Goal: Task Accomplishment & Management: Complete application form

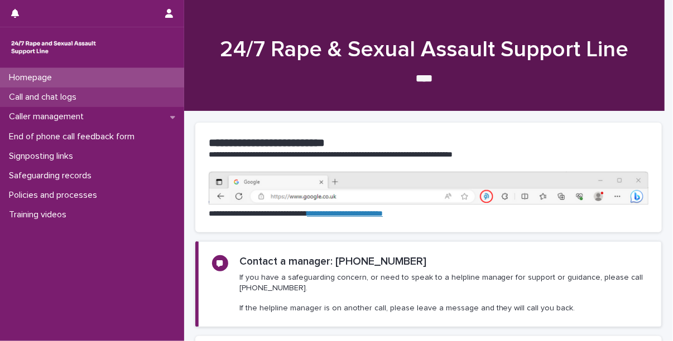
click at [68, 90] on div "Call and chat logs" at bounding box center [92, 98] width 184 height 20
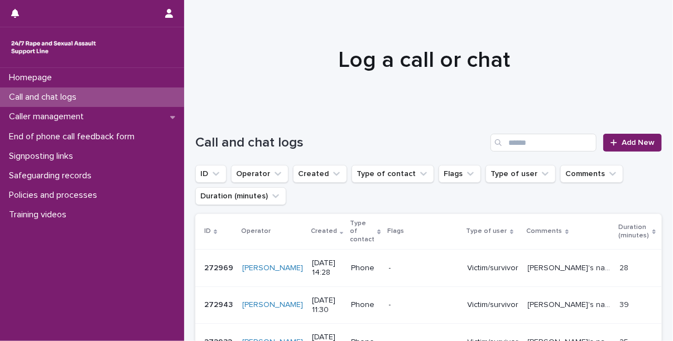
click at [578, 49] on h1 "Log a call or chat" at bounding box center [424, 60] width 458 height 27
click at [617, 147] on link "Add New" at bounding box center [632, 143] width 59 height 18
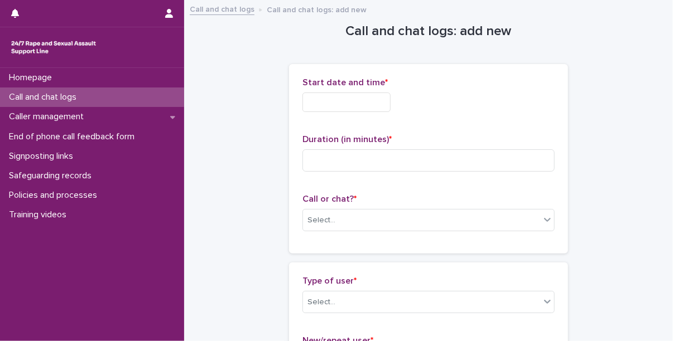
click at [313, 95] on input "text" at bounding box center [346, 103] width 88 height 20
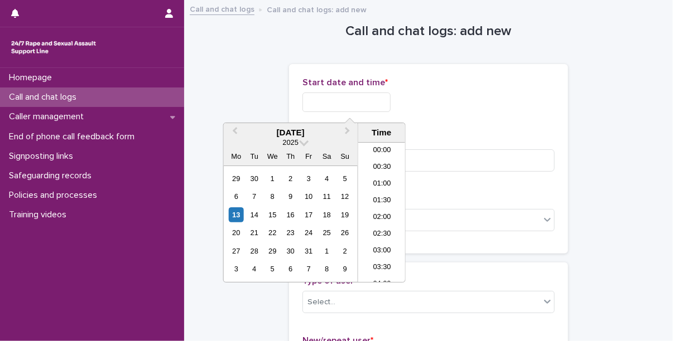
scroll to position [173, 0]
click at [374, 176] on li "06:00" at bounding box center [381, 179] width 47 height 17
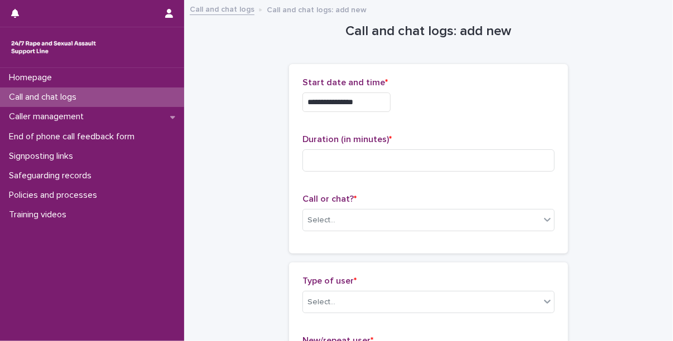
click at [382, 100] on input "**********" at bounding box center [346, 103] width 88 height 20
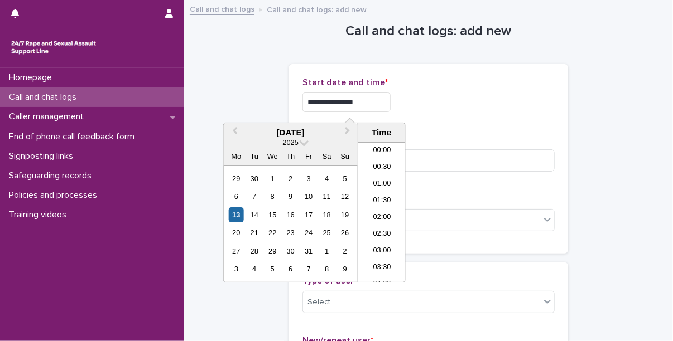
scroll to position [139, 0]
type input "**********"
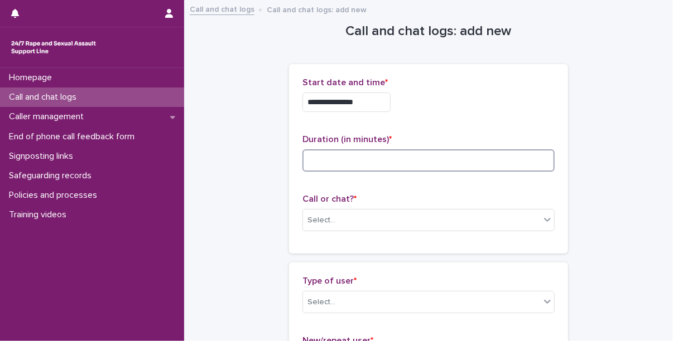
click at [425, 153] on input at bounding box center [428, 160] width 252 height 22
type input "*"
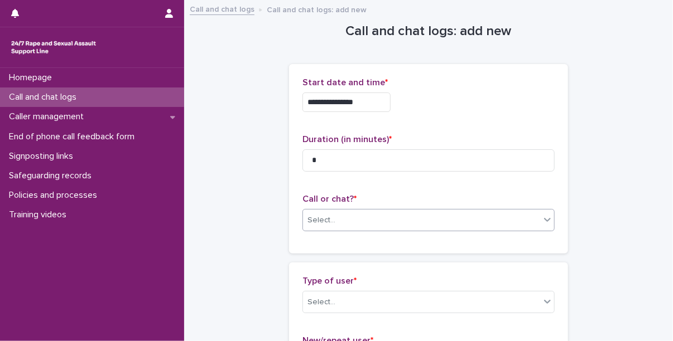
click at [373, 216] on div "Select..." at bounding box center [421, 220] width 237 height 18
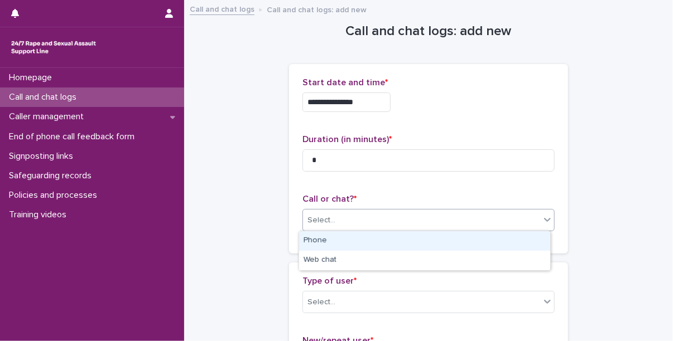
click at [354, 247] on div "Phone" at bounding box center [424, 241] width 251 height 20
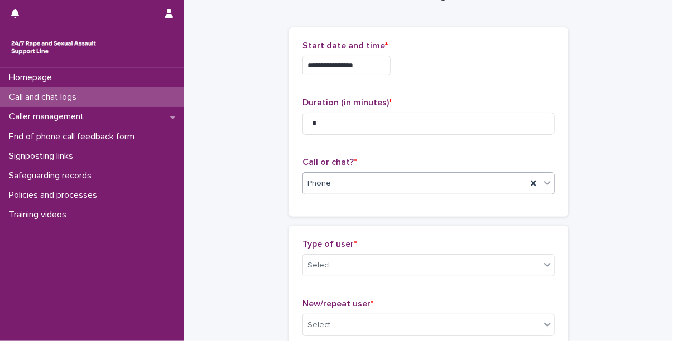
scroll to position [96, 0]
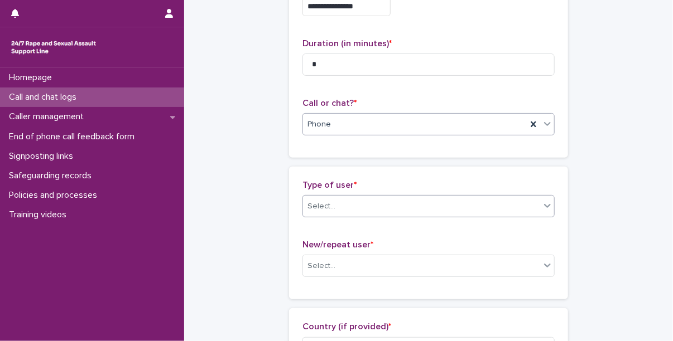
click at [350, 199] on div "Select..." at bounding box center [421, 206] width 237 height 18
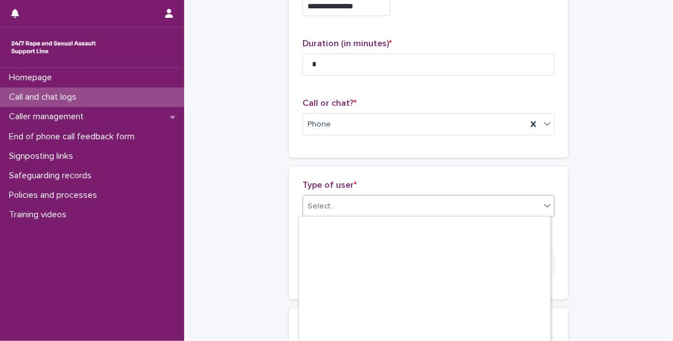
scroll to position [167, 0]
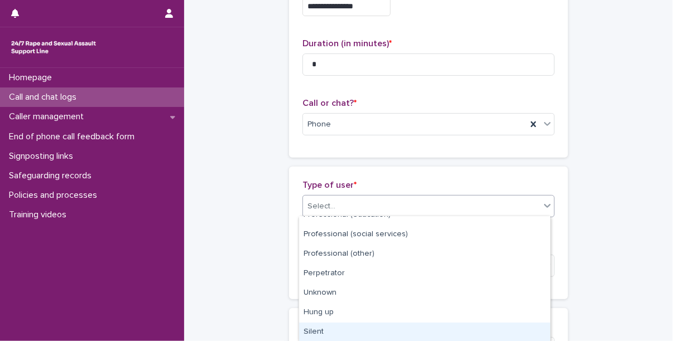
click at [322, 326] on div "Silent" at bounding box center [424, 333] width 251 height 20
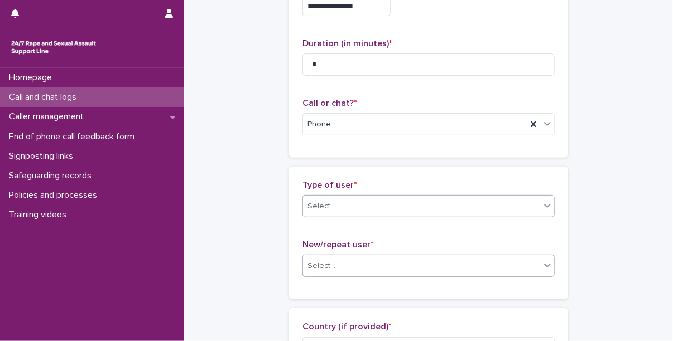
click at [339, 275] on div "Select..." at bounding box center [428, 266] width 252 height 22
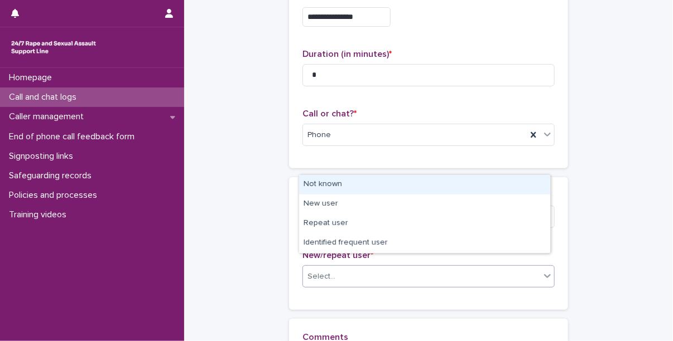
scroll to position [85, 0]
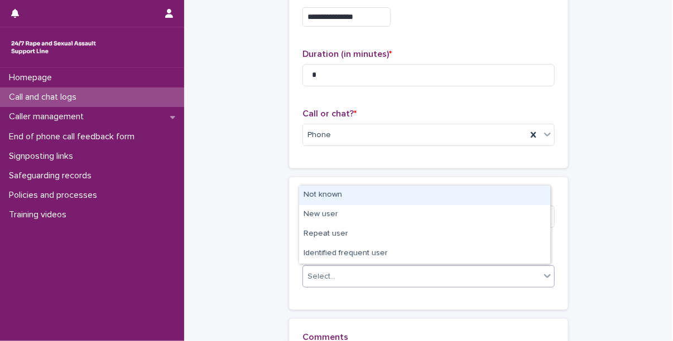
click at [328, 200] on div "Not known" at bounding box center [424, 196] width 251 height 20
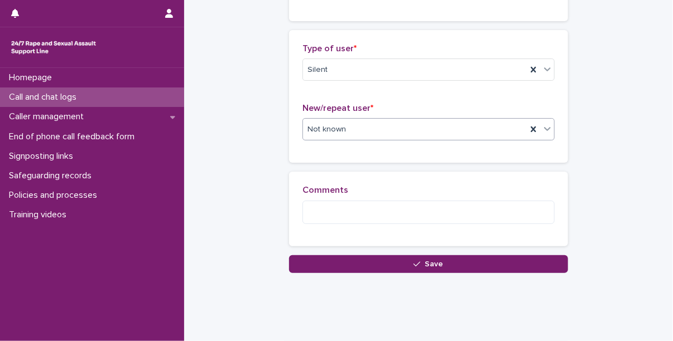
scroll to position [234, 0]
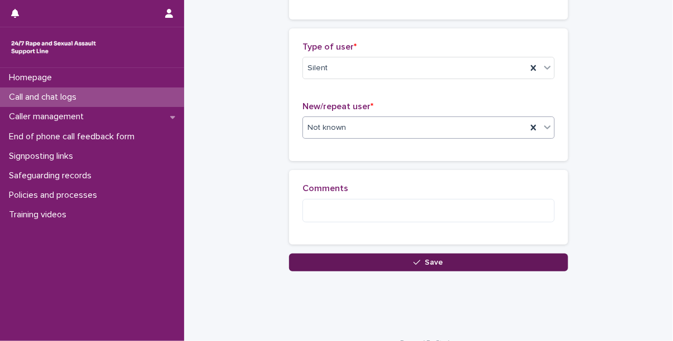
click at [344, 255] on button "Save" at bounding box center [428, 263] width 279 height 18
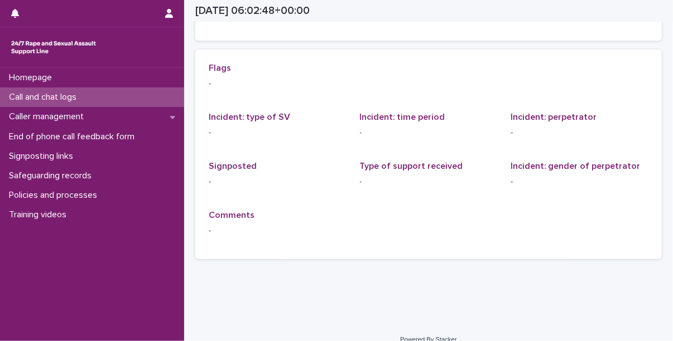
scroll to position [1, 0]
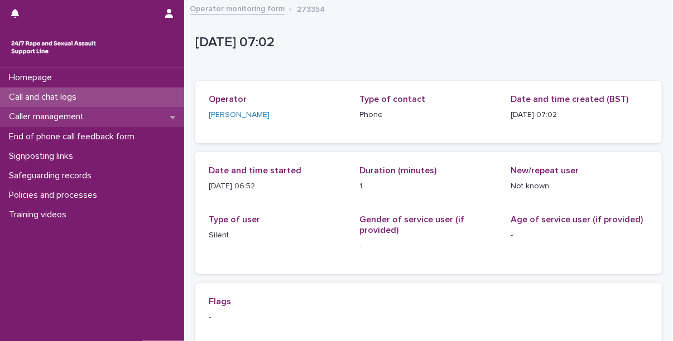
click at [56, 115] on p "Caller management" at bounding box center [48, 117] width 88 height 11
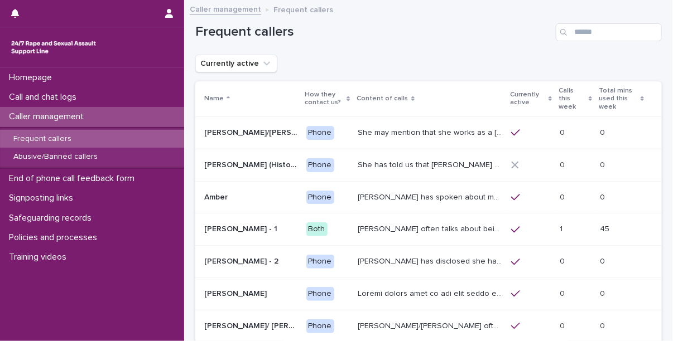
click at [588, 96] on icon at bounding box center [589, 98] width 3 height 5
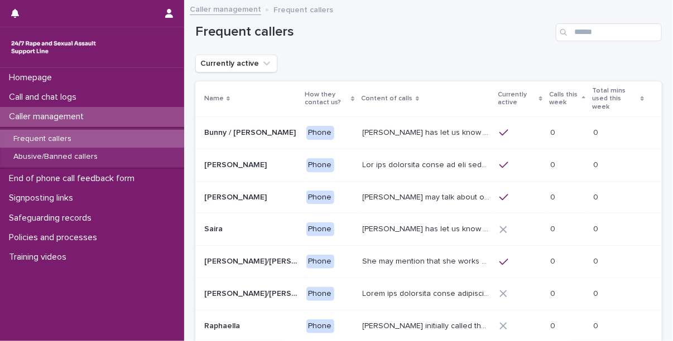
click at [571, 95] on p "Calls this week" at bounding box center [564, 99] width 30 height 21
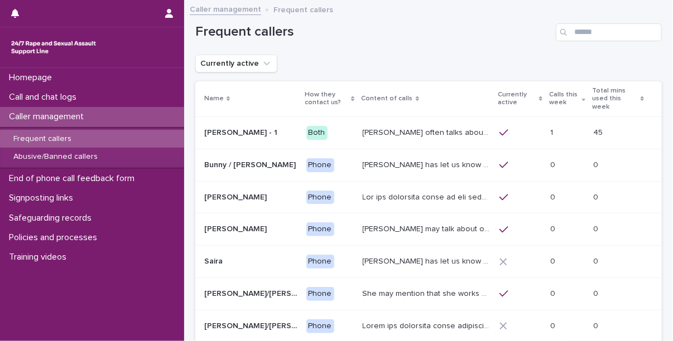
click at [582, 99] on icon at bounding box center [583, 100] width 3 height 2
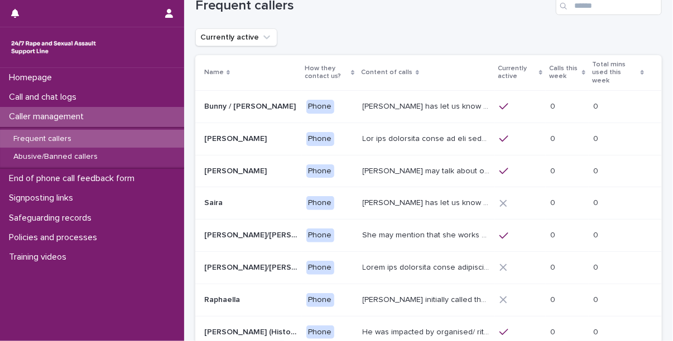
scroll to position [27, 0]
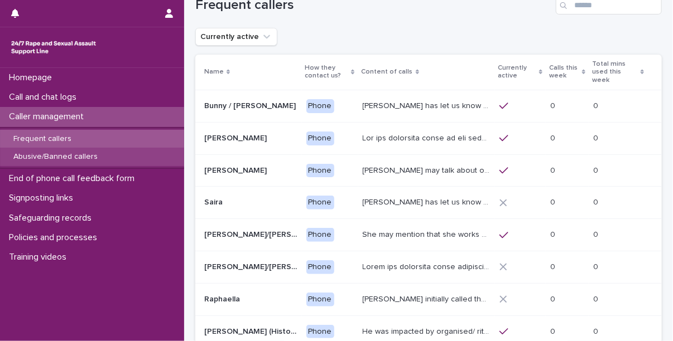
click at [92, 158] on p "Abusive/Banned callers" at bounding box center [55, 156] width 102 height 9
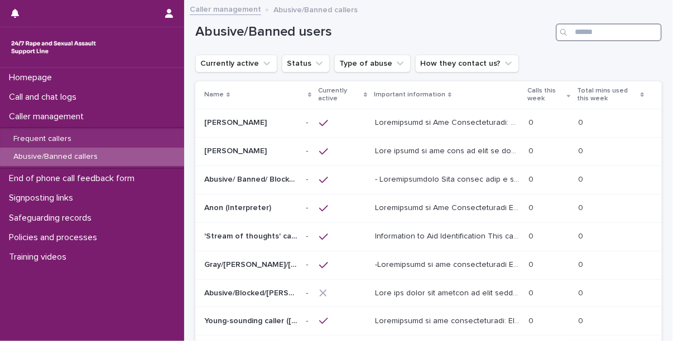
click at [596, 36] on input "Search" at bounding box center [608, 32] width 106 height 18
type input "********"
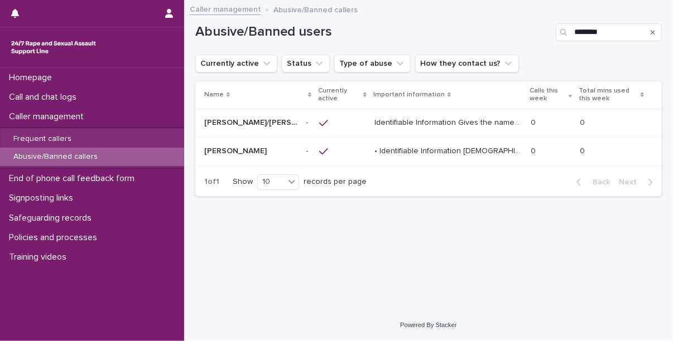
click at [456, 120] on p "Identifiable Information Gives the names [PERSON_NAME], [PERSON_NAME], [PERSON_…" at bounding box center [449, 122] width 150 height 12
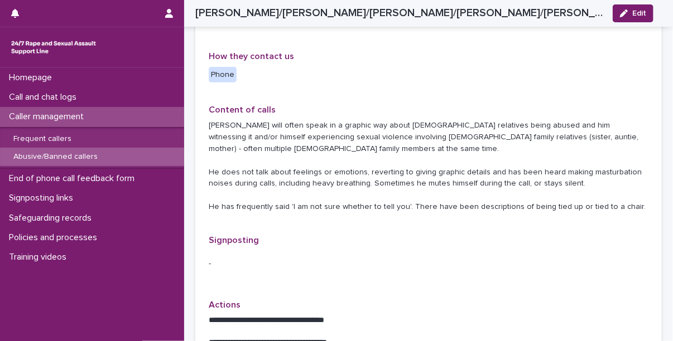
scroll to position [359, 0]
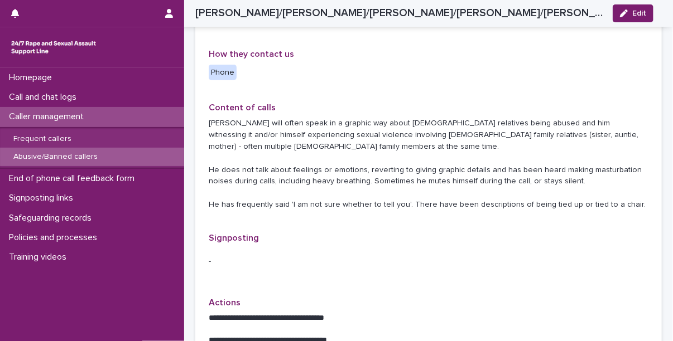
click at [560, 194] on div "Type of caller Abusive Reason for profile This caller is abusive - profile is f…" at bounding box center [428, 156] width 439 height 563
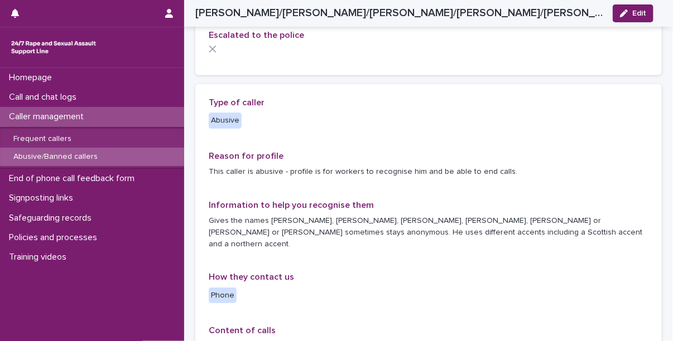
scroll to position [135, 0]
click at [537, 225] on div "Information to help you recognise them Gives the names [PERSON_NAME], [PERSON_N…" at bounding box center [428, 230] width 439 height 59
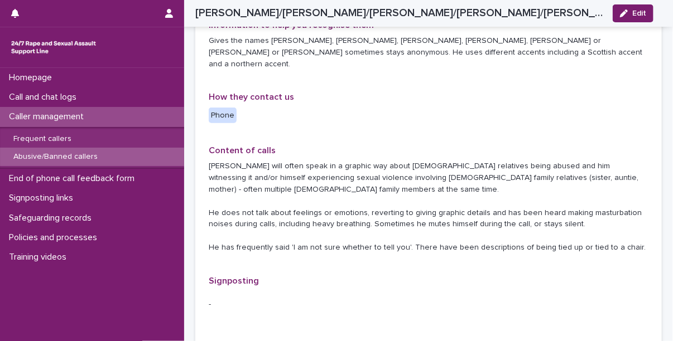
scroll to position [241, 0]
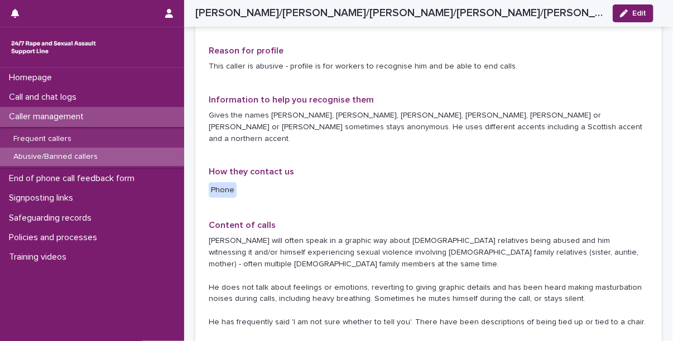
click at [72, 157] on p "Abusive/Banned callers" at bounding box center [55, 156] width 102 height 9
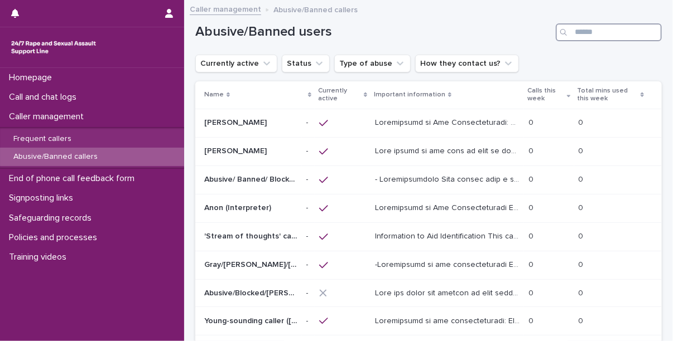
click at [592, 33] on input "Search" at bounding box center [608, 32] width 106 height 18
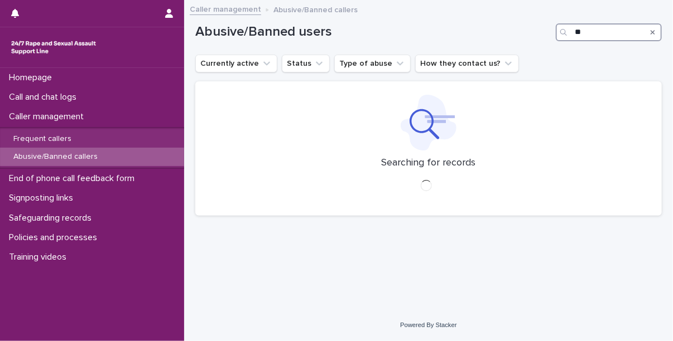
type input "*"
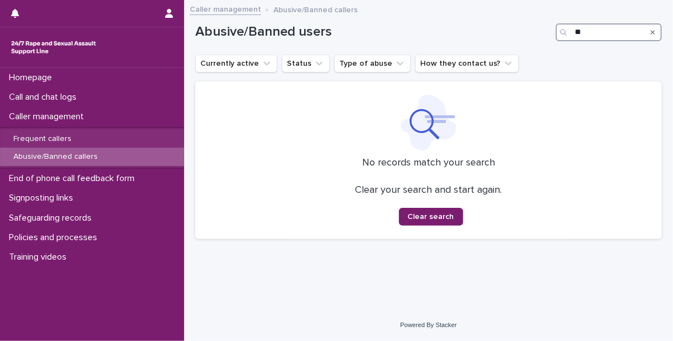
type input "*"
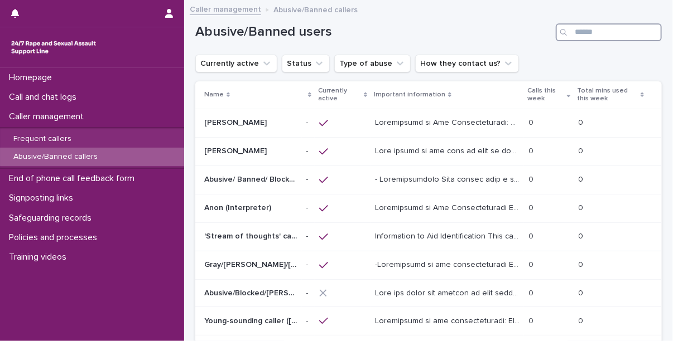
click at [589, 31] on input "Search" at bounding box center [608, 32] width 106 height 18
type input "********"
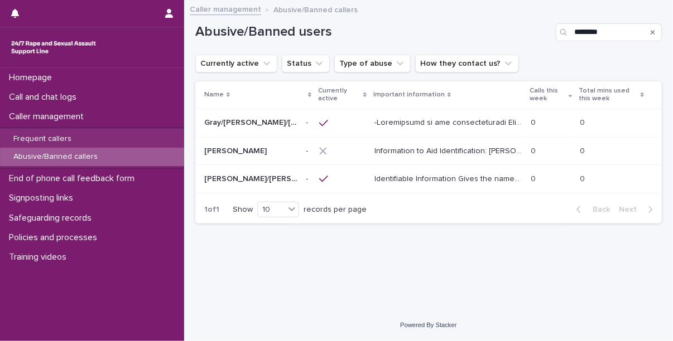
click at [417, 182] on p "Identifiable Information Gives the names [PERSON_NAME], [PERSON_NAME], [PERSON_…" at bounding box center [449, 178] width 150 height 12
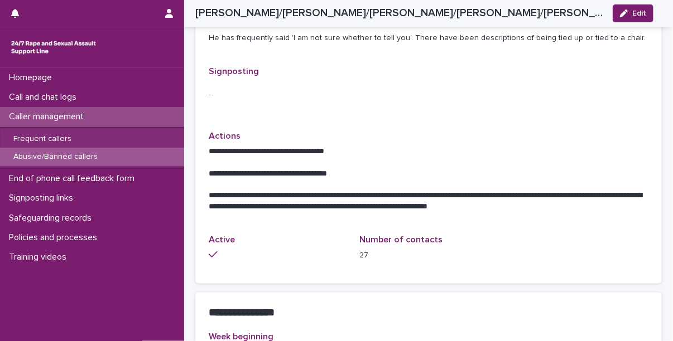
scroll to position [526, 0]
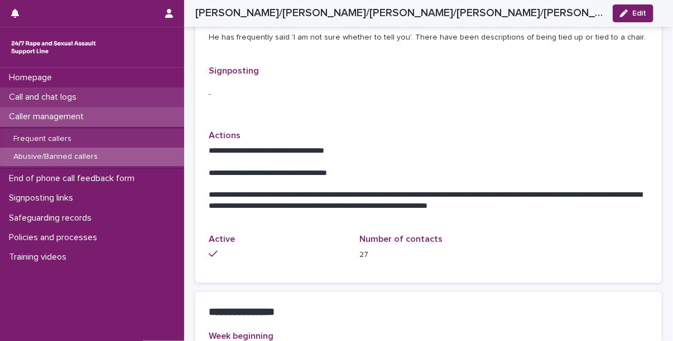
click at [80, 98] on p "Call and chat logs" at bounding box center [44, 97] width 81 height 11
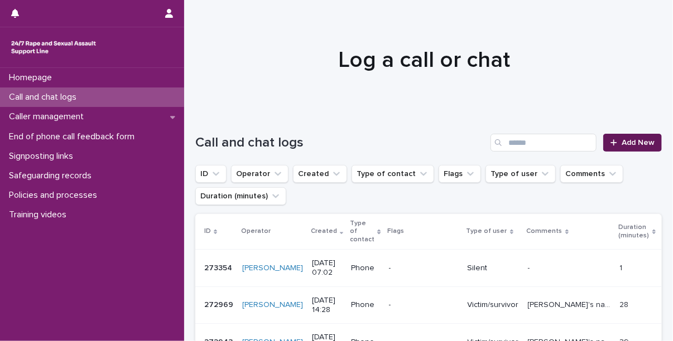
click at [621, 143] on span "Add New" at bounding box center [637, 143] width 33 height 8
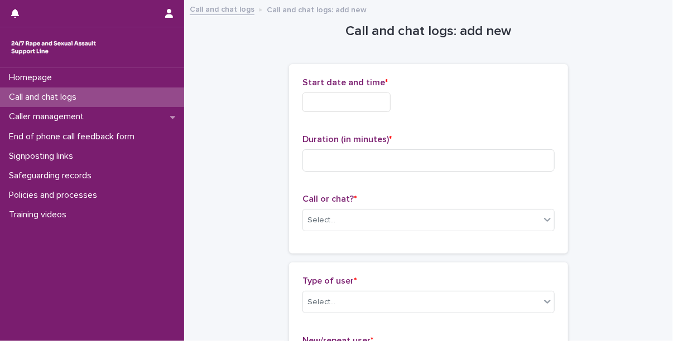
click at [350, 96] on input "text" at bounding box center [346, 103] width 88 height 20
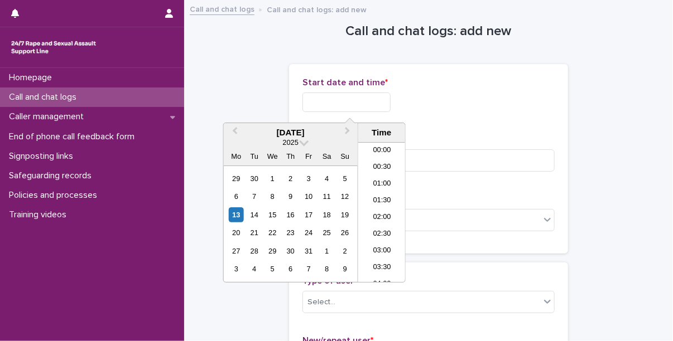
scroll to position [190, 0]
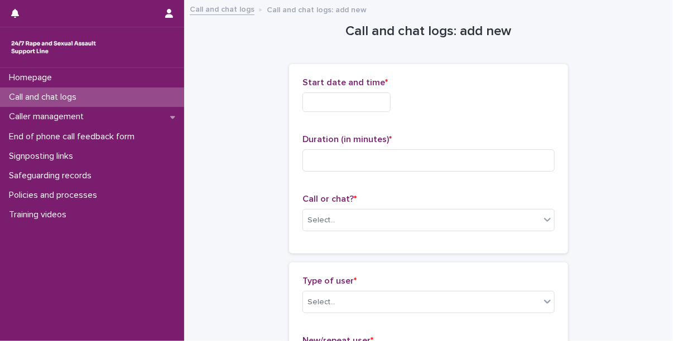
click at [359, 98] on input "text" at bounding box center [346, 103] width 88 height 20
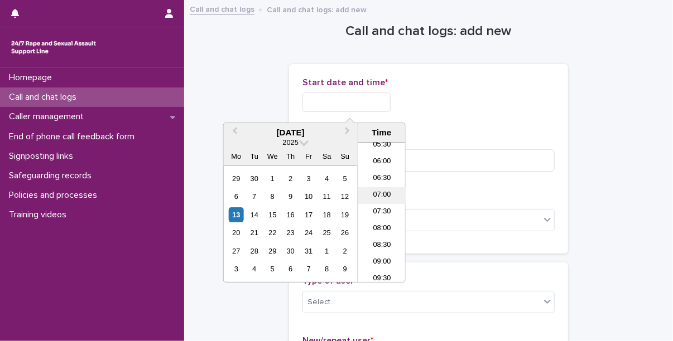
click at [370, 187] on li "07:00" at bounding box center [381, 195] width 47 height 17
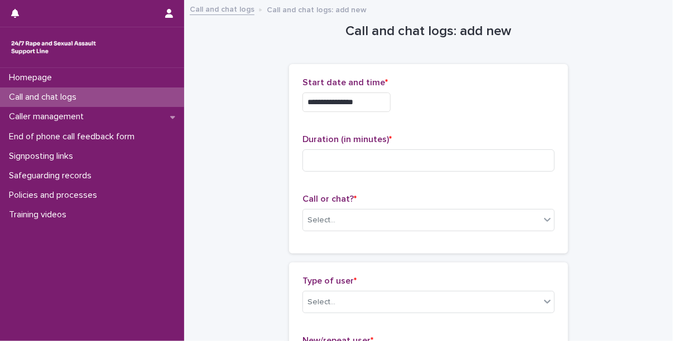
click at [372, 102] on input "**********" at bounding box center [346, 103] width 88 height 20
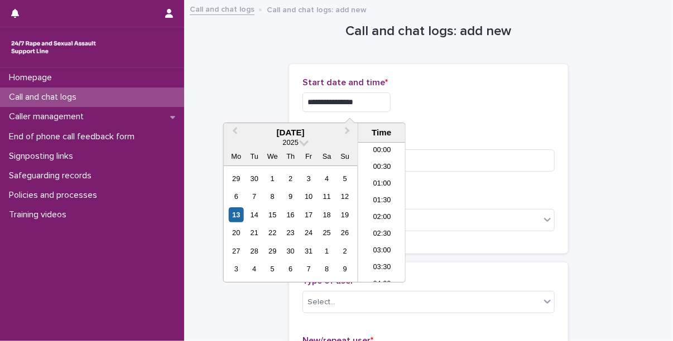
scroll to position [173, 0]
type input "**********"
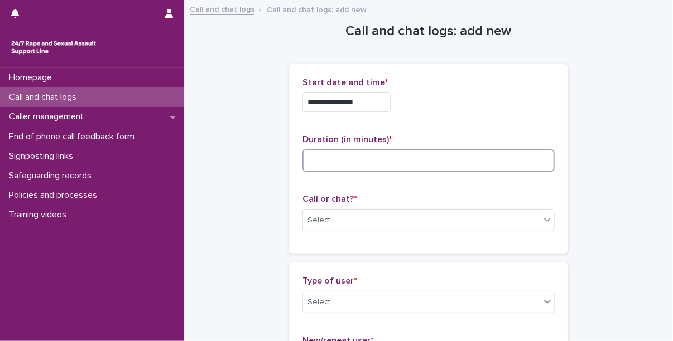
click at [417, 153] on input at bounding box center [428, 160] width 252 height 22
type input "**"
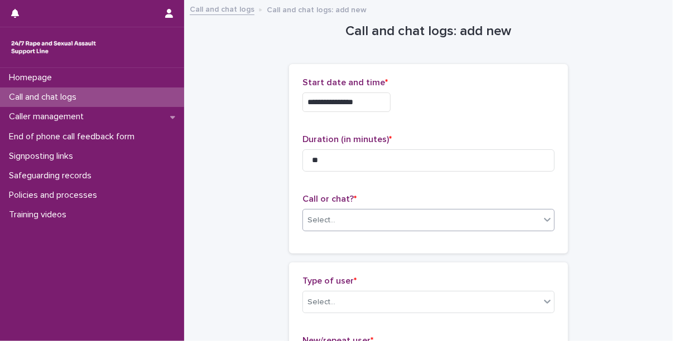
click at [354, 220] on div "Select..." at bounding box center [421, 220] width 237 height 18
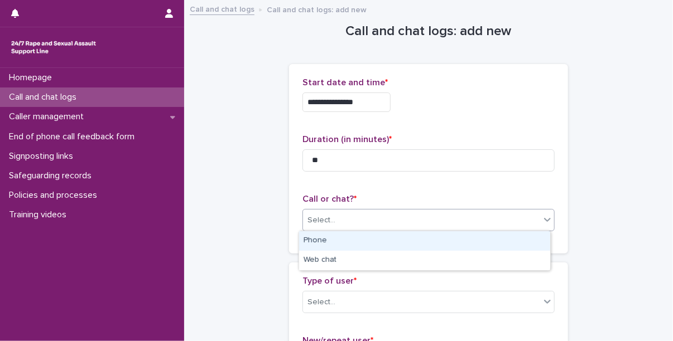
click at [335, 244] on div "Phone" at bounding box center [424, 241] width 251 height 20
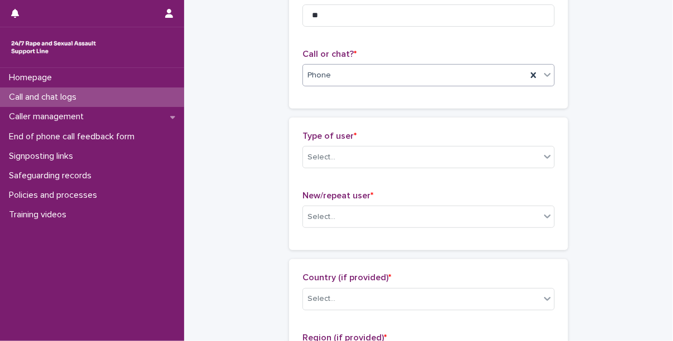
scroll to position [176, 0]
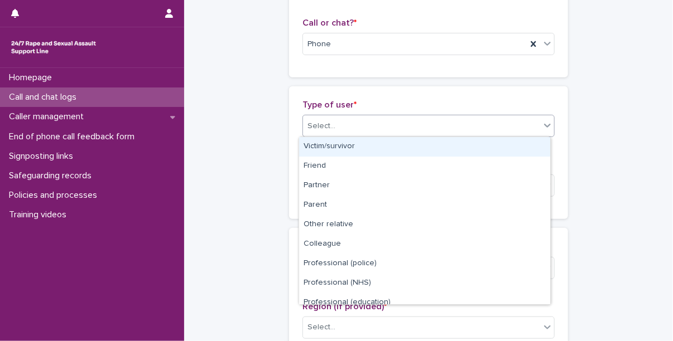
click at [332, 120] on div "Select..." at bounding box center [421, 126] width 237 height 18
click at [341, 147] on div "Victim/survivor" at bounding box center [424, 147] width 251 height 20
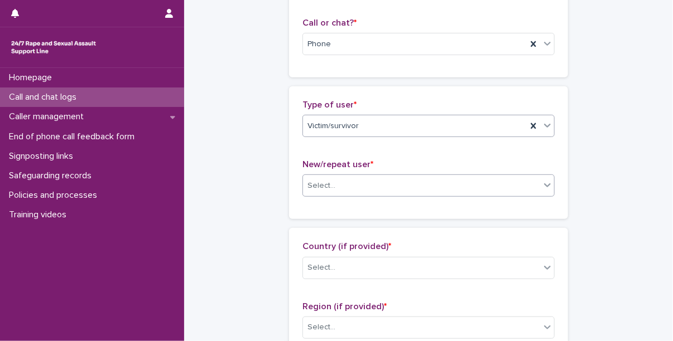
click at [342, 184] on div "Select..." at bounding box center [421, 186] width 237 height 18
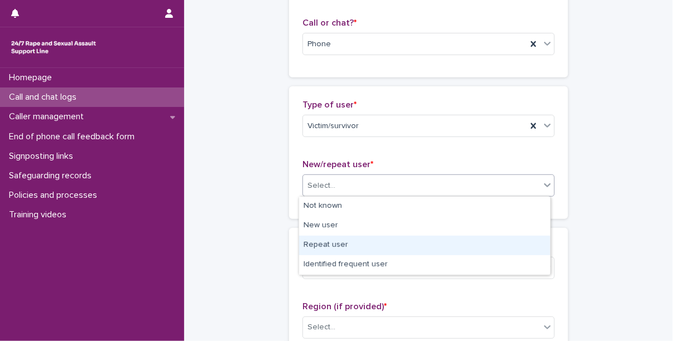
click at [339, 242] on div "Repeat user" at bounding box center [424, 246] width 251 height 20
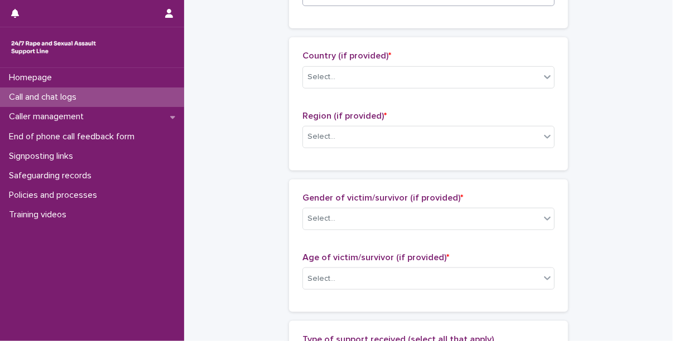
scroll to position [377, 0]
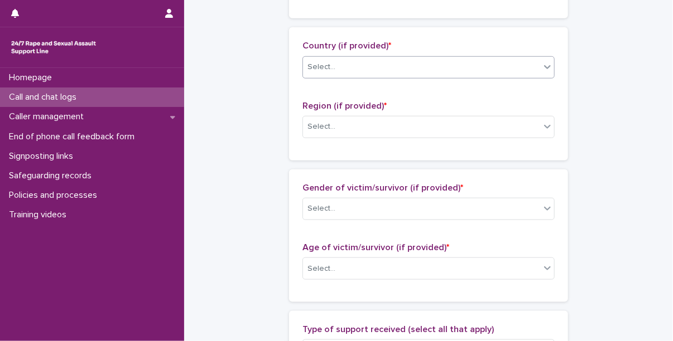
click at [335, 67] on div "Select..." at bounding box center [421, 67] width 237 height 18
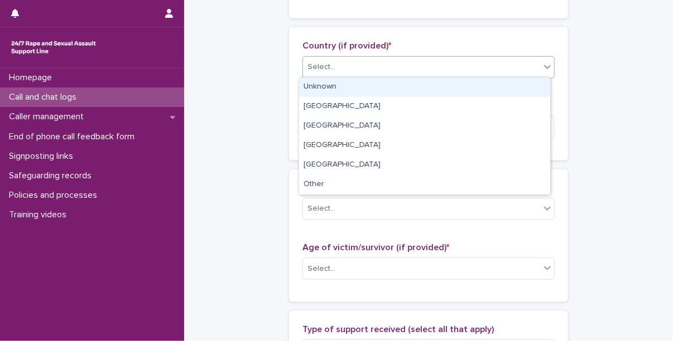
click at [336, 92] on div "Unknown" at bounding box center [424, 88] width 251 height 20
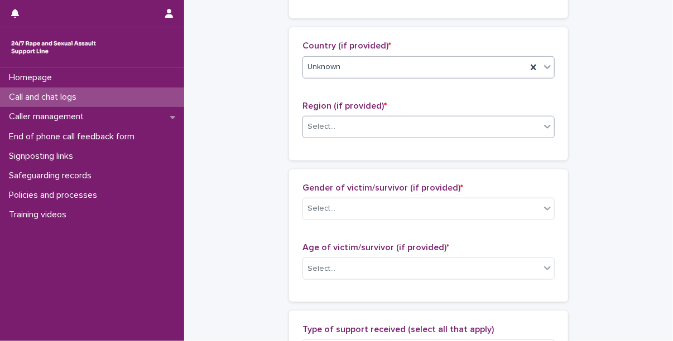
click at [337, 136] on div "Select..." at bounding box center [428, 127] width 252 height 22
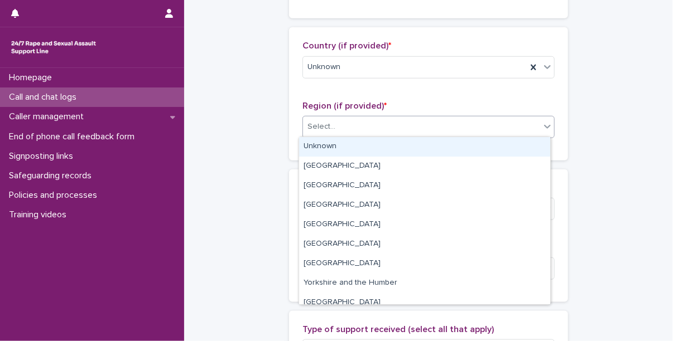
click at [349, 144] on div "Unknown" at bounding box center [424, 147] width 251 height 20
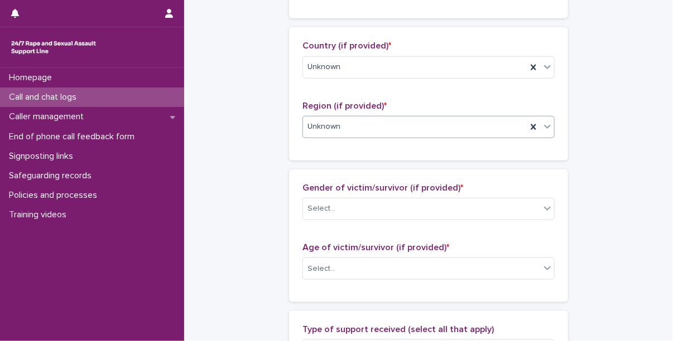
scroll to position [493, 0]
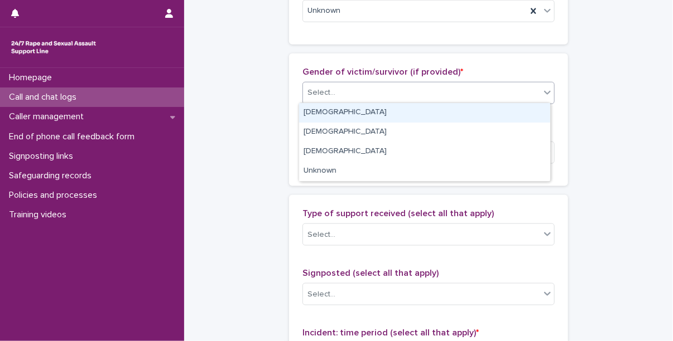
click at [346, 85] on div "Select..." at bounding box center [421, 93] width 237 height 18
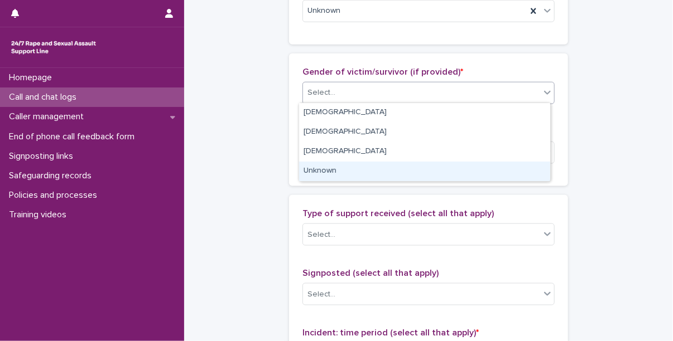
click at [337, 167] on div "Unknown" at bounding box center [424, 172] width 251 height 20
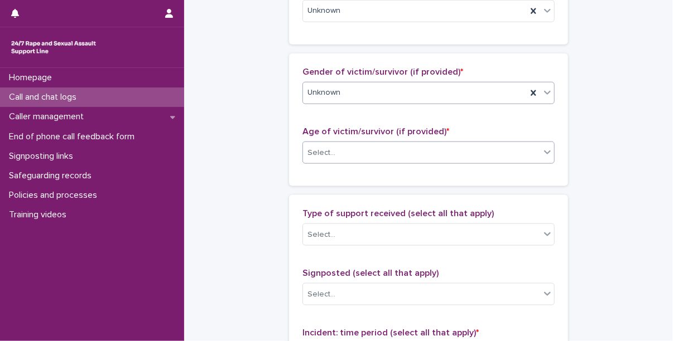
click at [346, 151] on div "Select..." at bounding box center [421, 153] width 237 height 18
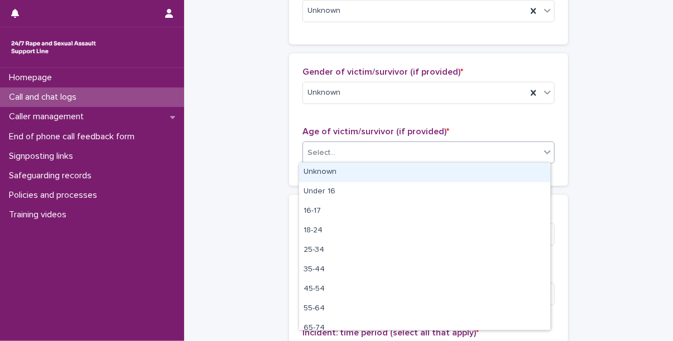
click at [342, 169] on div "Unknown" at bounding box center [424, 173] width 251 height 20
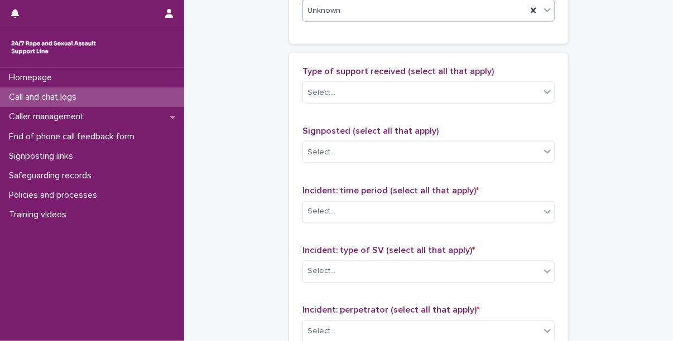
scroll to position [636, 0]
click at [333, 101] on div "Type of support received (select all that apply) Select..." at bounding box center [428, 89] width 252 height 46
click at [343, 92] on div "Select..." at bounding box center [421, 92] width 237 height 18
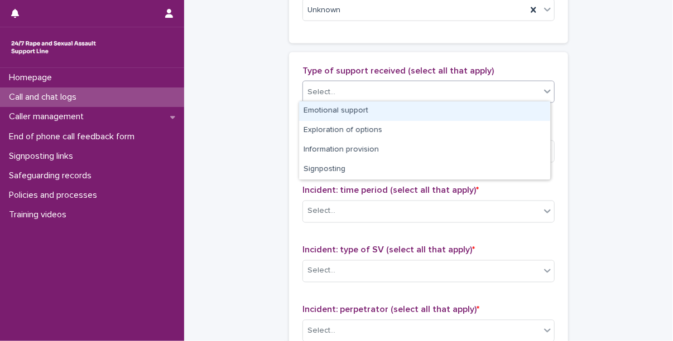
click at [348, 105] on div "Emotional support" at bounding box center [424, 111] width 251 height 20
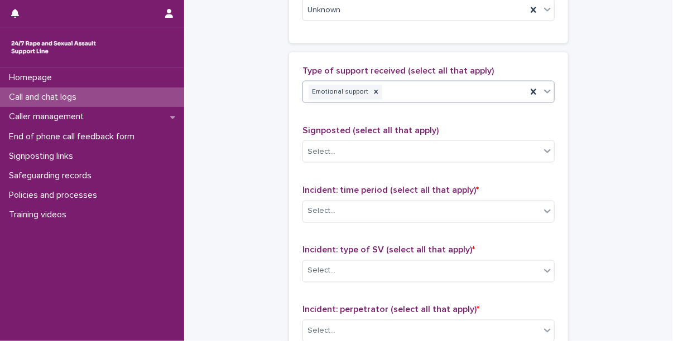
click at [409, 93] on div "Emotional support" at bounding box center [415, 93] width 224 height 20
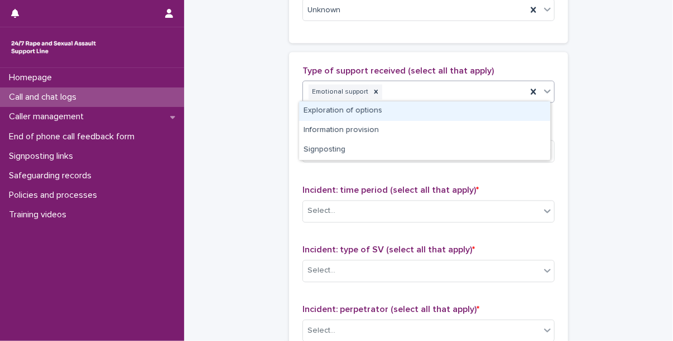
click at [409, 113] on div "Exploration of options" at bounding box center [424, 111] width 251 height 20
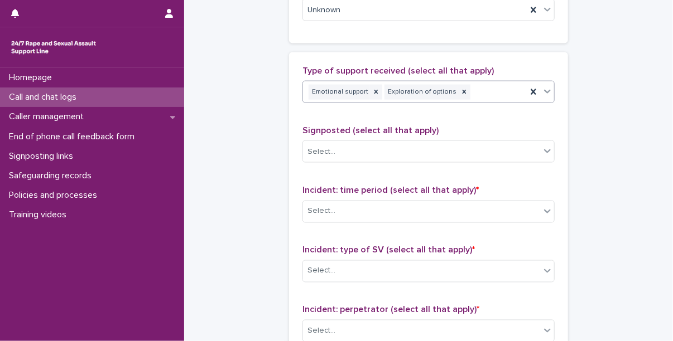
click at [486, 96] on div "Emotional support Exploration of options" at bounding box center [415, 93] width 224 height 20
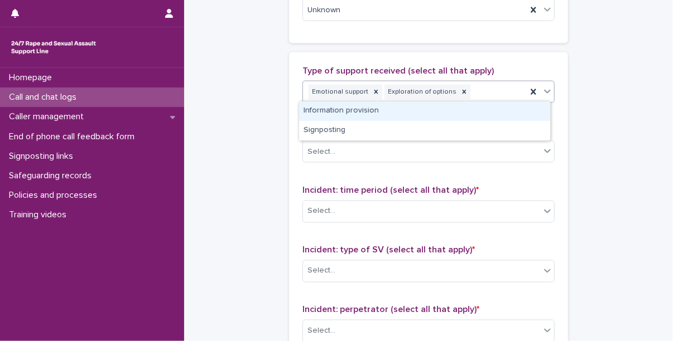
click at [459, 109] on div "Information provision" at bounding box center [424, 111] width 251 height 20
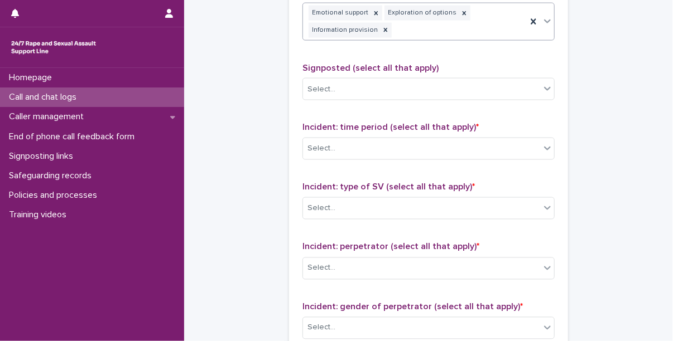
scroll to position [725, 0]
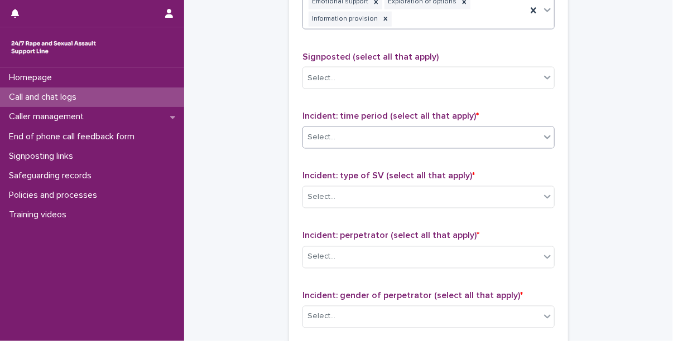
click at [386, 136] on div "Select..." at bounding box center [421, 138] width 237 height 18
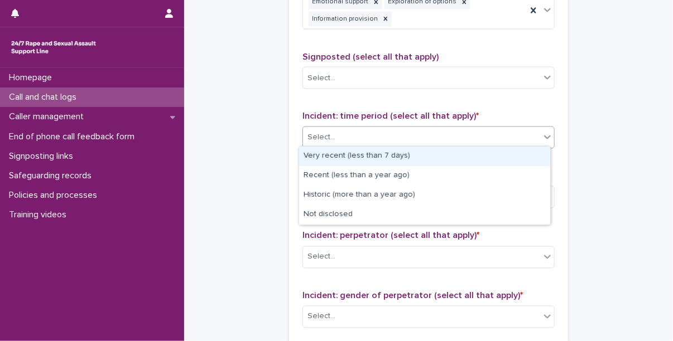
click at [383, 160] on div "Very recent (less than 7 days)" at bounding box center [424, 157] width 251 height 20
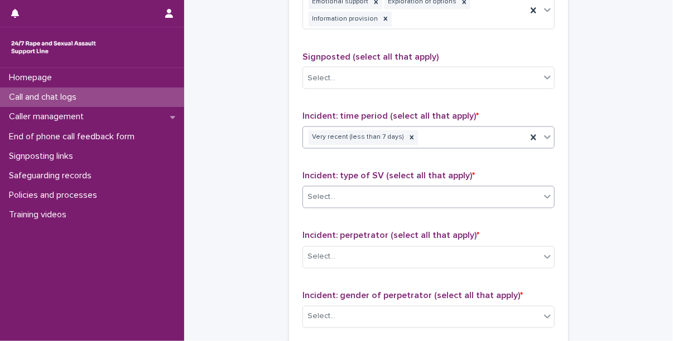
click at [388, 195] on div "Select..." at bounding box center [421, 197] width 237 height 18
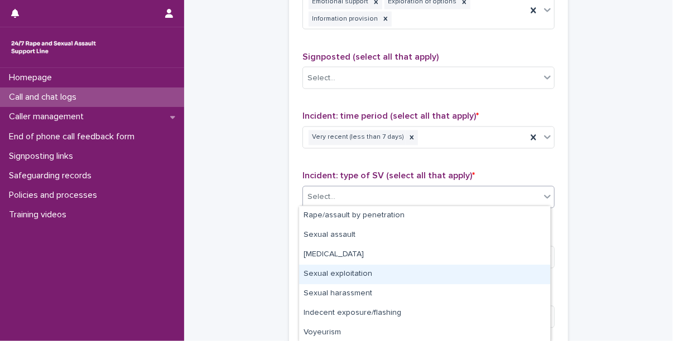
scroll to position [60, 0]
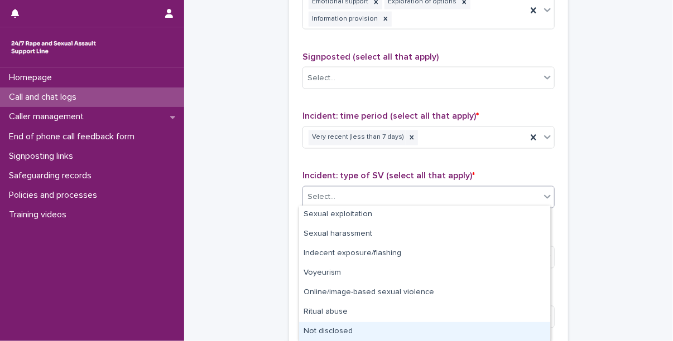
click at [338, 332] on div "Not disclosed" at bounding box center [424, 332] width 251 height 20
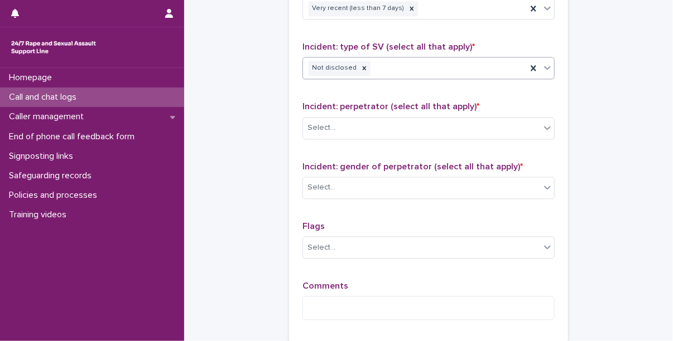
scroll to position [856, 0]
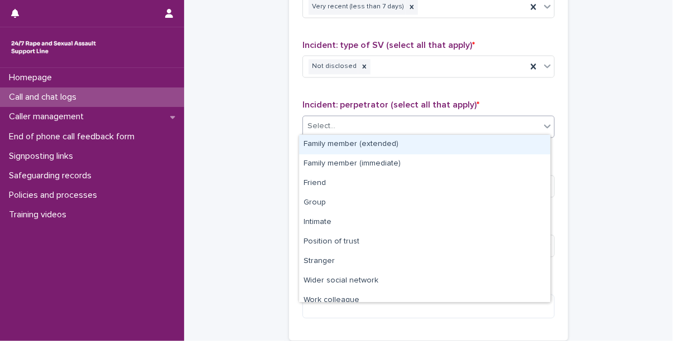
click at [346, 133] on div "Select..." at bounding box center [428, 126] width 252 height 22
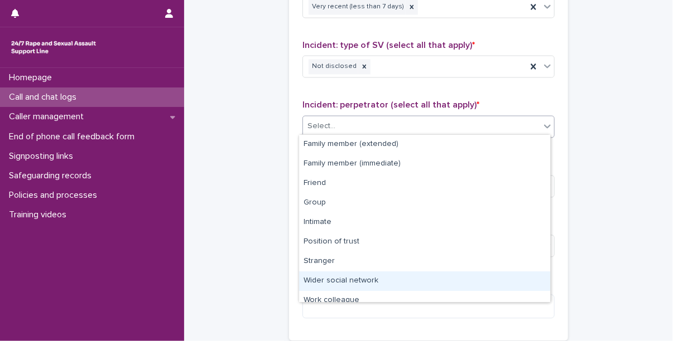
scroll to position [4, 0]
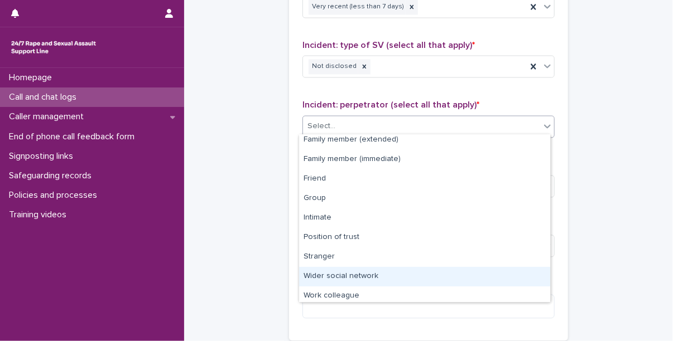
click at [354, 277] on div "Wider social network" at bounding box center [424, 277] width 251 height 20
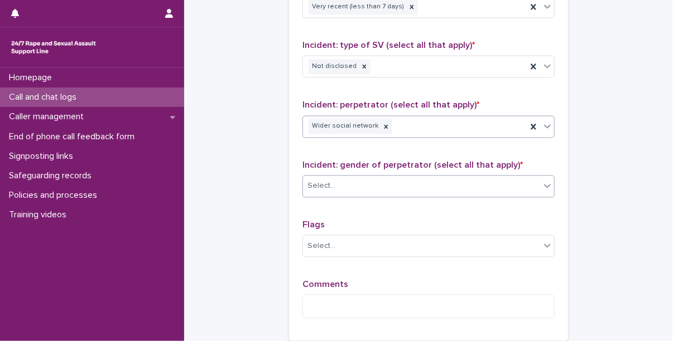
click at [358, 181] on div "Select..." at bounding box center [421, 186] width 237 height 18
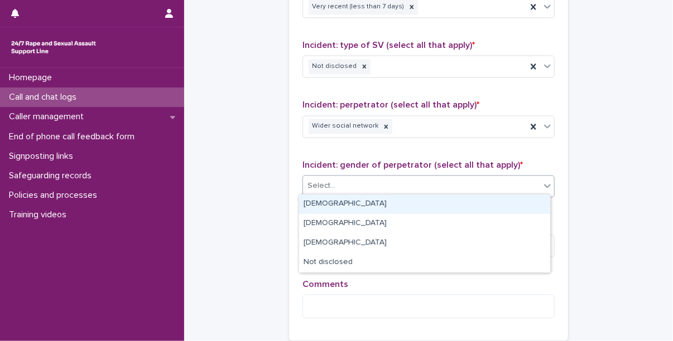
click at [347, 198] on div "[DEMOGRAPHIC_DATA]" at bounding box center [424, 205] width 251 height 20
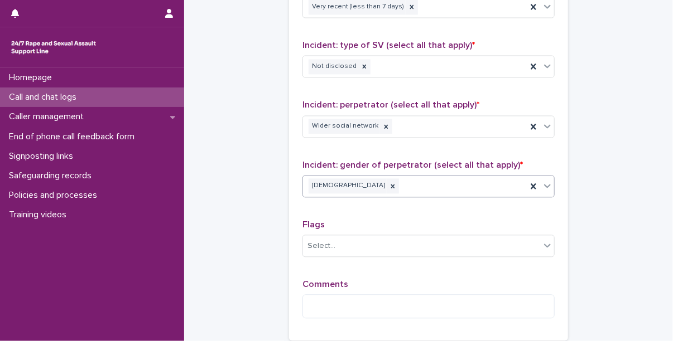
scroll to position [915, 0]
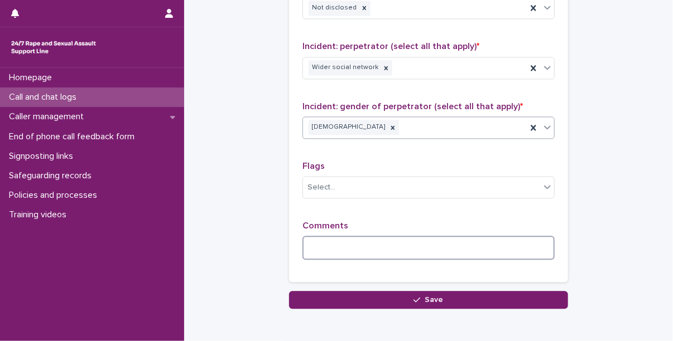
click at [348, 246] on textarea at bounding box center [428, 248] width 252 height 24
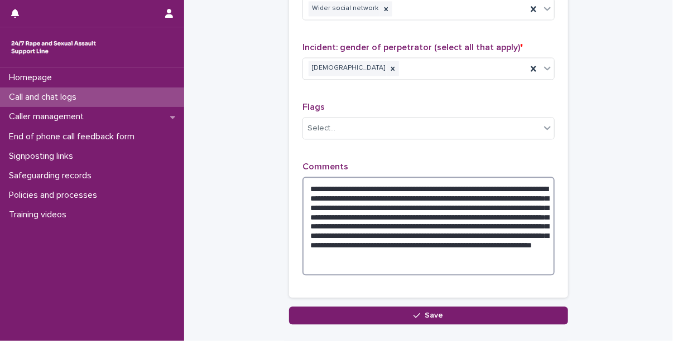
scroll to position [974, 0]
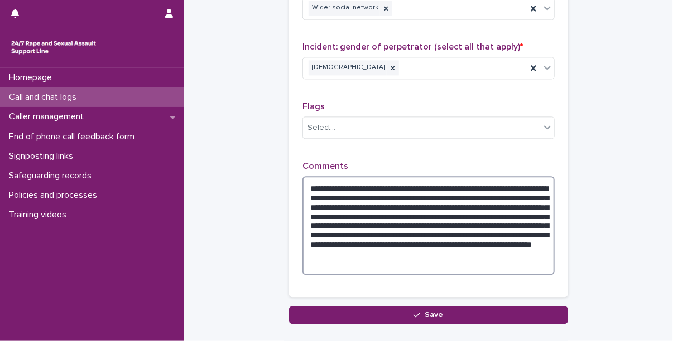
click at [408, 257] on textarea "**********" at bounding box center [428, 225] width 252 height 99
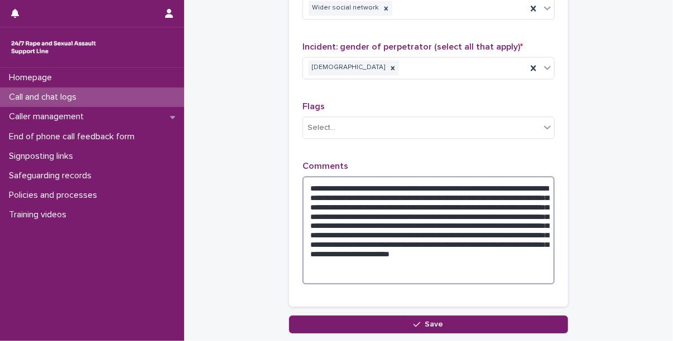
click at [395, 263] on textarea "**********" at bounding box center [428, 230] width 252 height 108
click at [399, 269] on textarea "**********" at bounding box center [428, 230] width 252 height 108
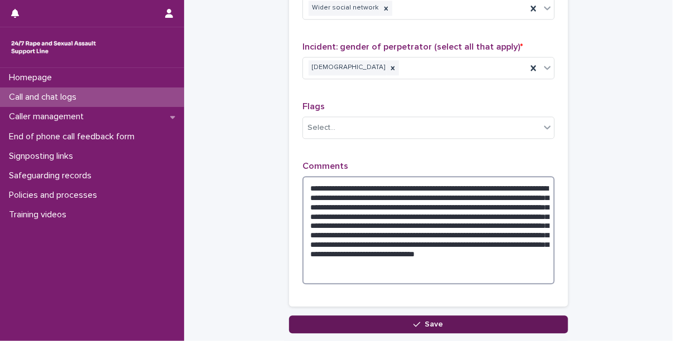
type textarea "**********"
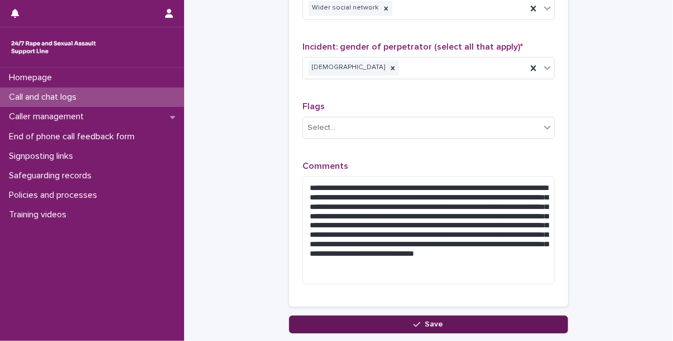
click at [431, 321] on span "Save" at bounding box center [434, 325] width 18 height 8
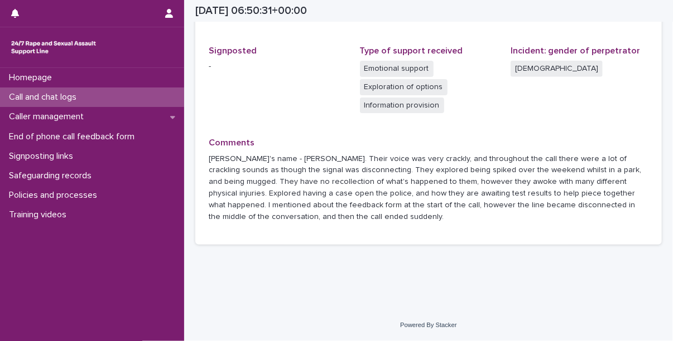
scroll to position [356, 0]
click at [78, 99] on p "Call and chat logs" at bounding box center [44, 97] width 81 height 11
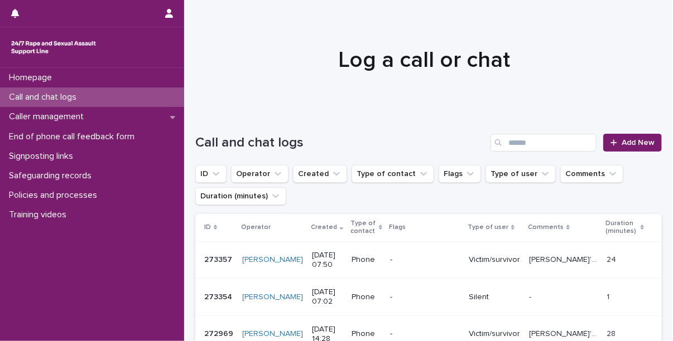
click at [78, 99] on p "Call and chat logs" at bounding box center [44, 97] width 81 height 11
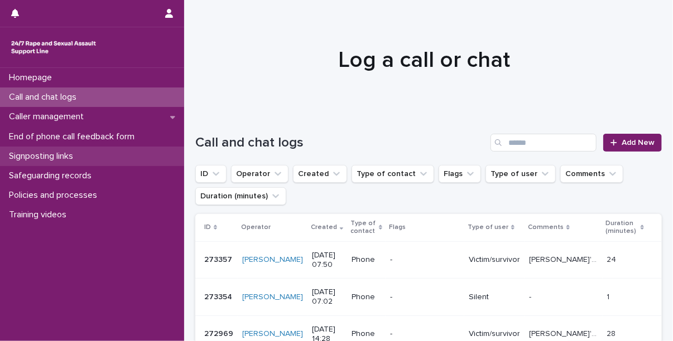
drag, startPoint x: 72, startPoint y: 98, endPoint x: 2, endPoint y: 151, distance: 88.3
click at [72, 98] on p "Call and chat logs" at bounding box center [44, 97] width 81 height 11
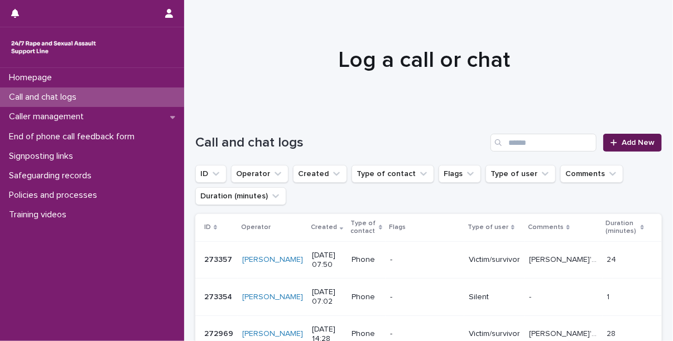
click at [610, 139] on icon at bounding box center [613, 143] width 7 height 8
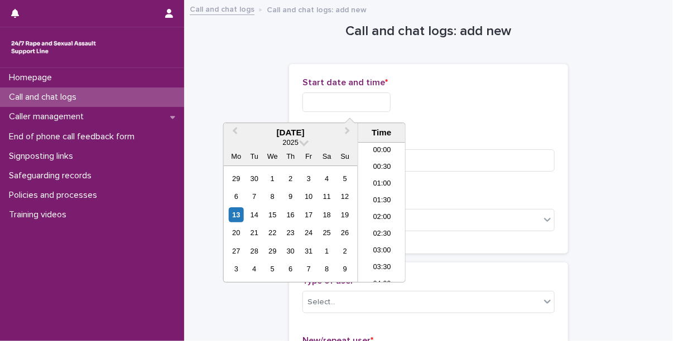
click at [316, 108] on input "text" at bounding box center [346, 103] width 88 height 20
click at [365, 195] on li "08:30" at bounding box center [381, 195] width 47 height 17
click at [374, 194] on p "Call or chat? *" at bounding box center [428, 199] width 252 height 11
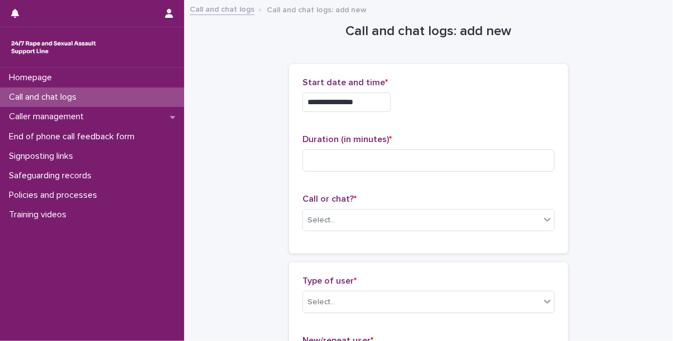
click at [372, 105] on input "**********" at bounding box center [346, 103] width 88 height 20
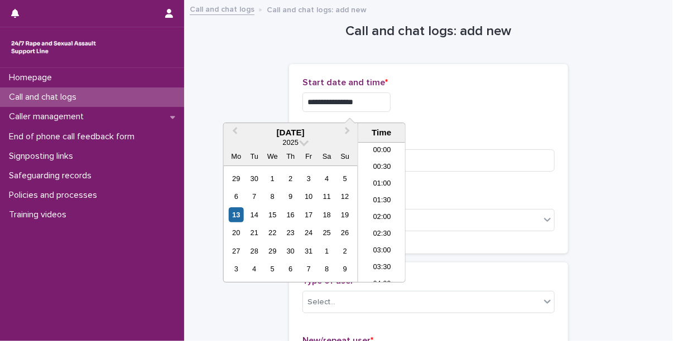
scroll to position [223, 0]
type input "**********"
click at [446, 147] on div "Duration (in minutes) *" at bounding box center [428, 157] width 252 height 46
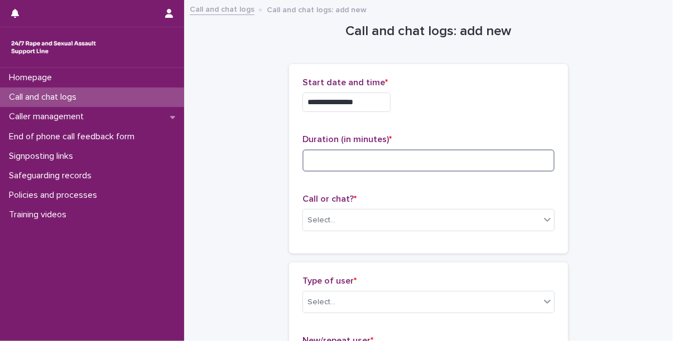
click at [447, 152] on input at bounding box center [428, 160] width 252 height 22
type input "**"
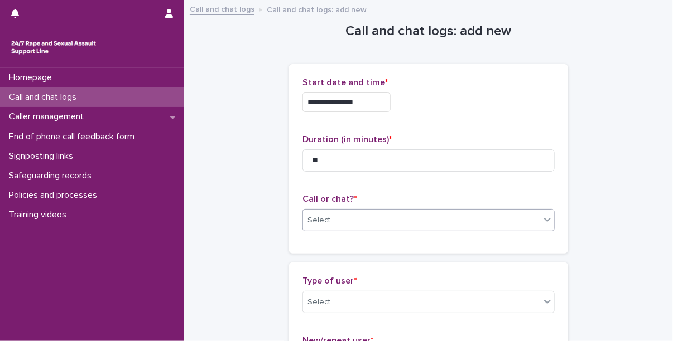
click at [328, 227] on div "Select..." at bounding box center [421, 220] width 237 height 18
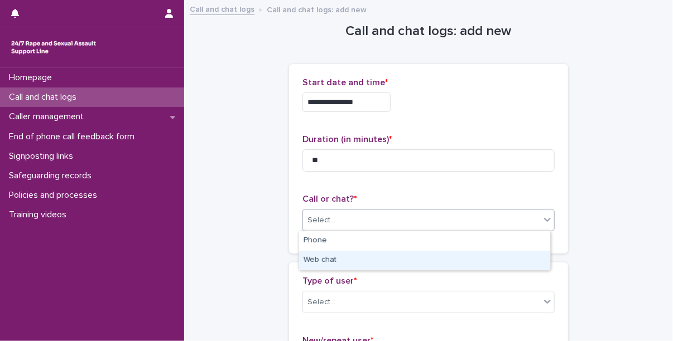
click at [330, 252] on div "Web chat" at bounding box center [424, 261] width 251 height 20
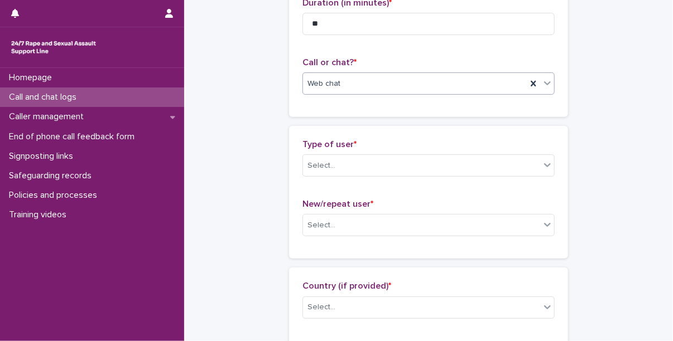
scroll to position [192, 0]
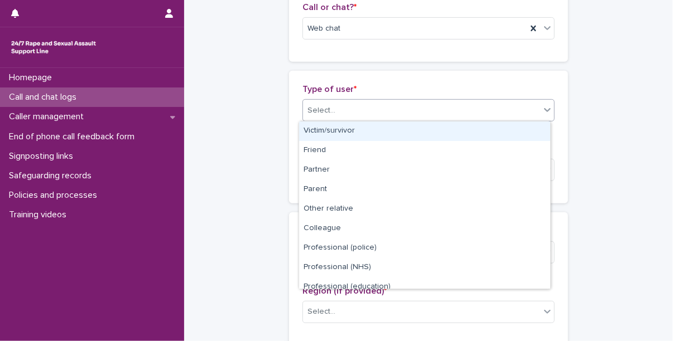
click at [353, 120] on div "Select..." at bounding box center [428, 110] width 252 height 22
click at [350, 127] on div "Victim/survivor" at bounding box center [424, 132] width 251 height 20
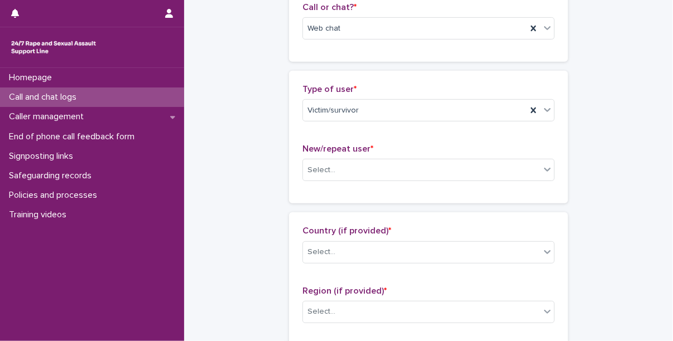
click at [348, 156] on div "New/repeat user * Select..." at bounding box center [428, 167] width 252 height 46
click at [348, 163] on div "Select..." at bounding box center [421, 170] width 237 height 18
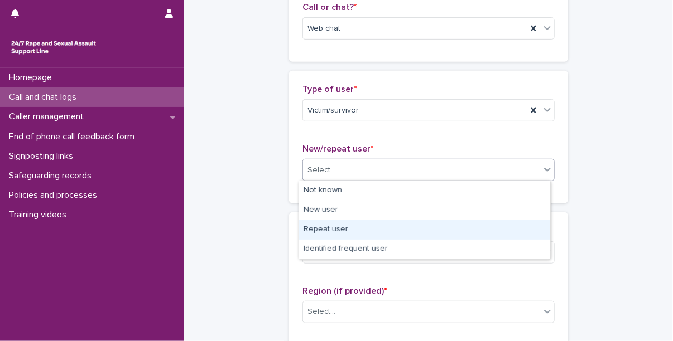
click at [347, 230] on div "Repeat user" at bounding box center [424, 230] width 251 height 20
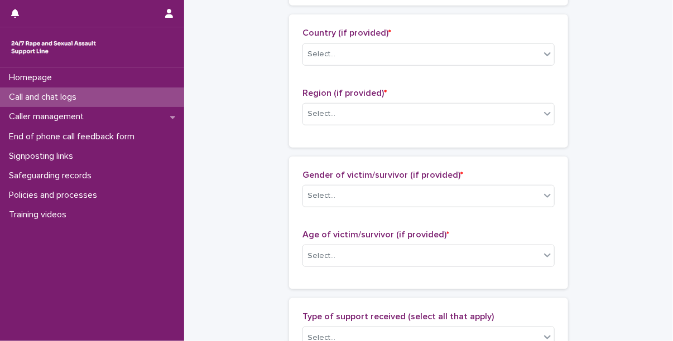
scroll to position [390, 0]
click at [355, 40] on div "Country (if provided) * Select..." at bounding box center [428, 50] width 252 height 46
click at [355, 50] on div "Select..." at bounding box center [421, 54] width 237 height 18
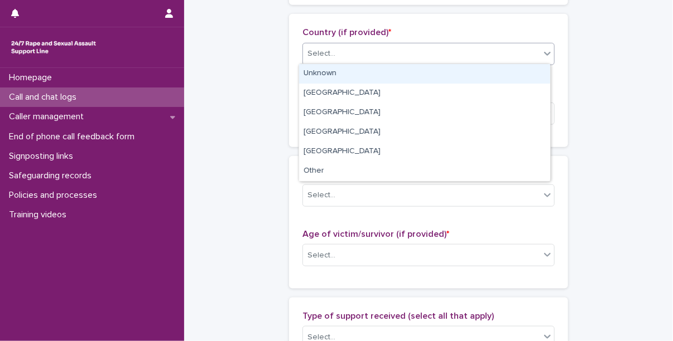
click at [354, 67] on div "Unknown" at bounding box center [424, 74] width 251 height 20
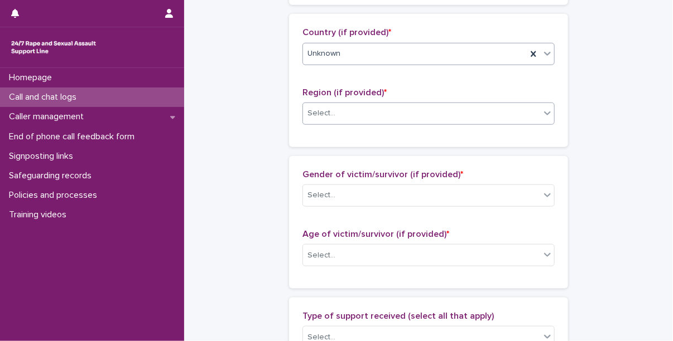
click at [351, 120] on div "Select..." at bounding box center [421, 113] width 237 height 18
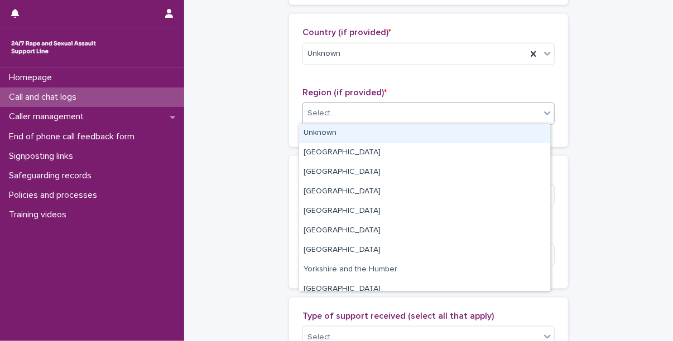
click at [346, 139] on div "Unknown" at bounding box center [424, 134] width 251 height 20
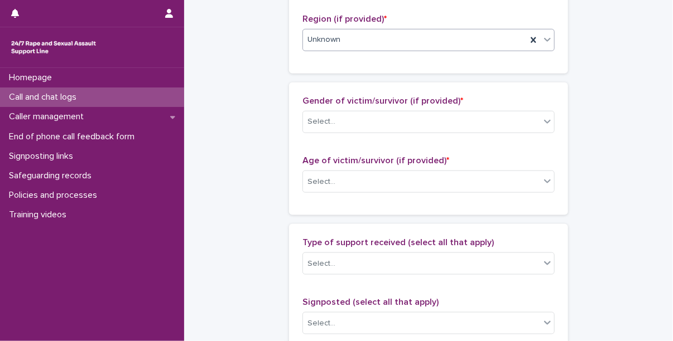
scroll to position [511, 0]
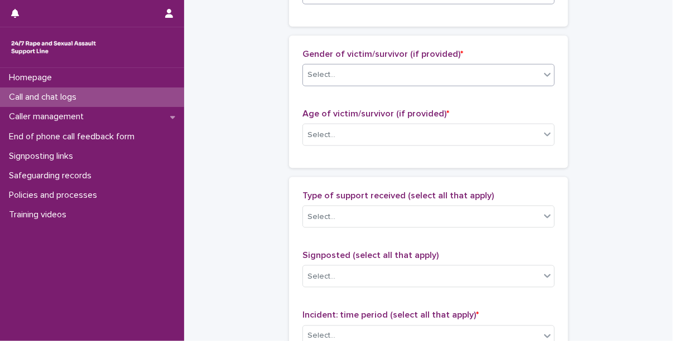
click at [328, 66] on div "Select..." at bounding box center [421, 75] width 237 height 18
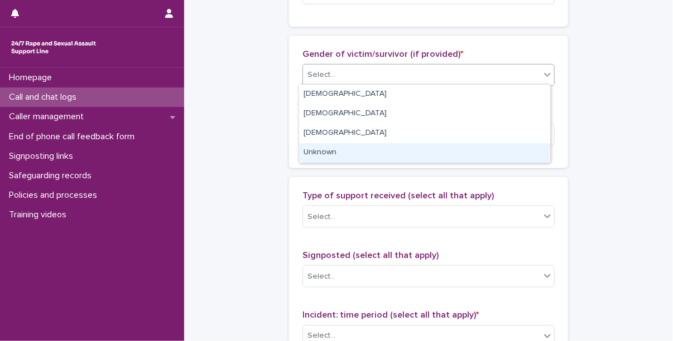
click at [336, 149] on div "Unknown" at bounding box center [424, 153] width 251 height 20
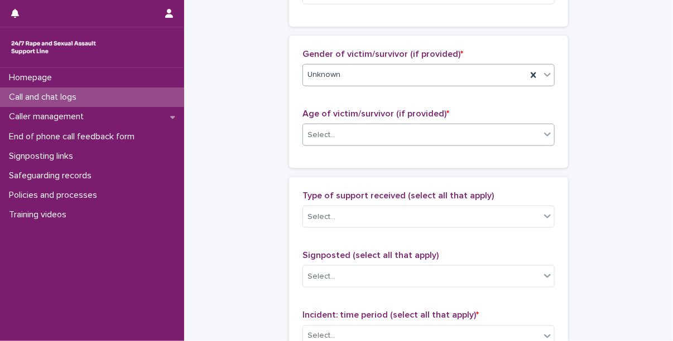
click at [356, 134] on div "Select..." at bounding box center [421, 135] width 237 height 18
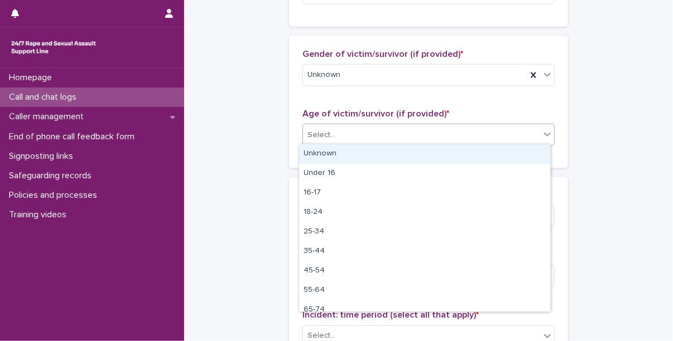
click at [347, 147] on div "Unknown" at bounding box center [424, 154] width 251 height 20
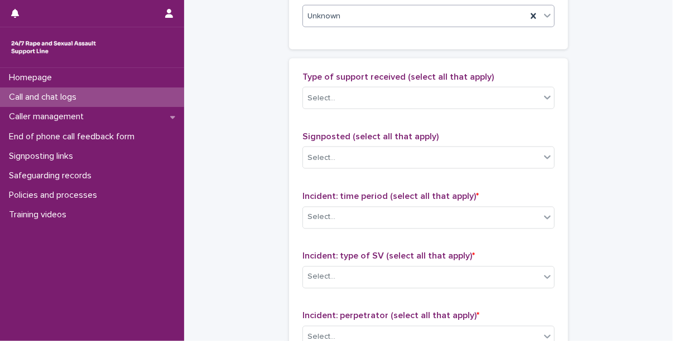
scroll to position [631, 0]
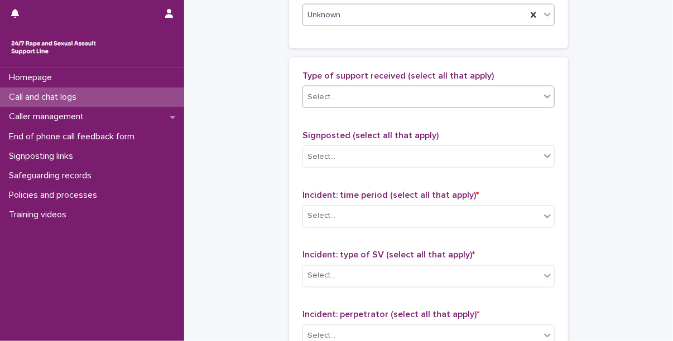
click at [375, 102] on div "Select..." at bounding box center [421, 97] width 237 height 18
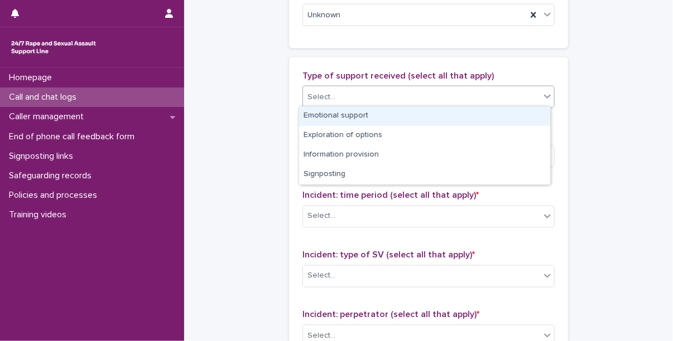
click at [383, 118] on div "Emotional support" at bounding box center [424, 117] width 251 height 20
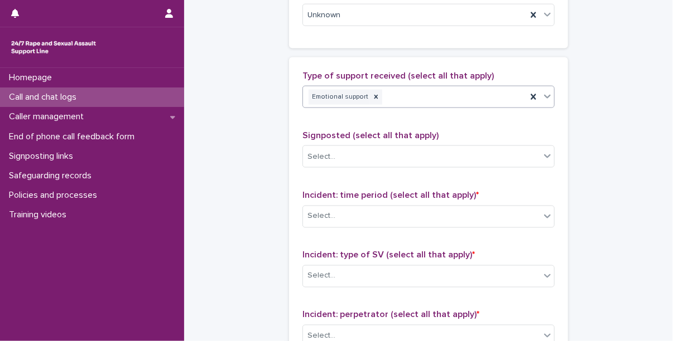
click at [428, 108] on div "Type of support received (select all that apply) option Emotional support, sele…" at bounding box center [428, 94] width 252 height 46
click at [427, 105] on div "Emotional support" at bounding box center [428, 97] width 252 height 22
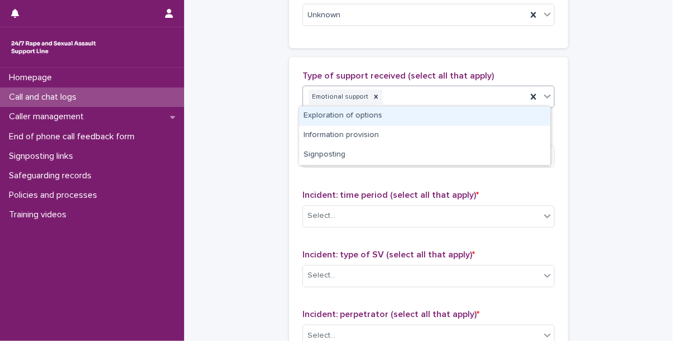
click at [385, 119] on div "Exploration of options" at bounding box center [424, 117] width 251 height 20
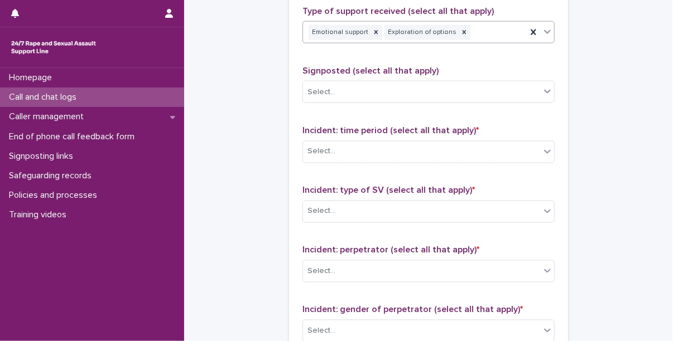
scroll to position [696, 0]
click at [374, 148] on div "Select..." at bounding box center [421, 151] width 237 height 18
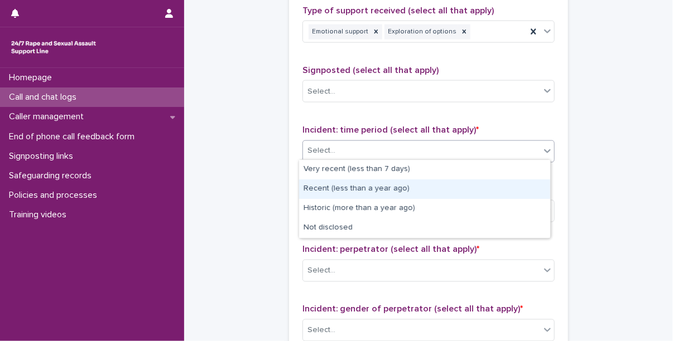
click at [373, 186] on div "Recent (less than a year ago)" at bounding box center [424, 190] width 251 height 20
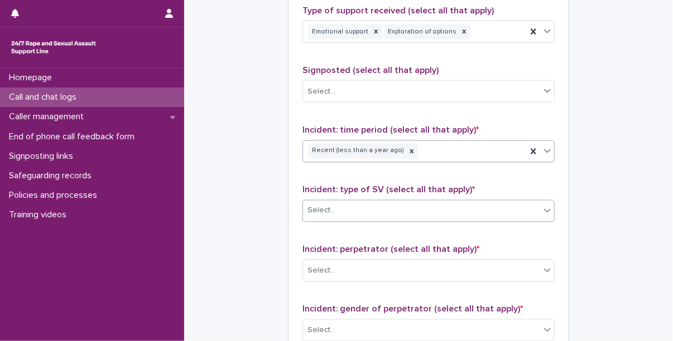
click at [383, 210] on div "Select..." at bounding box center [421, 211] width 237 height 18
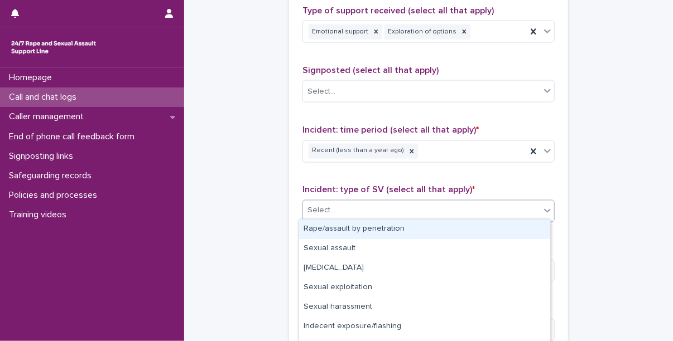
click at [377, 223] on div "Rape/assault by penetration" at bounding box center [424, 230] width 251 height 20
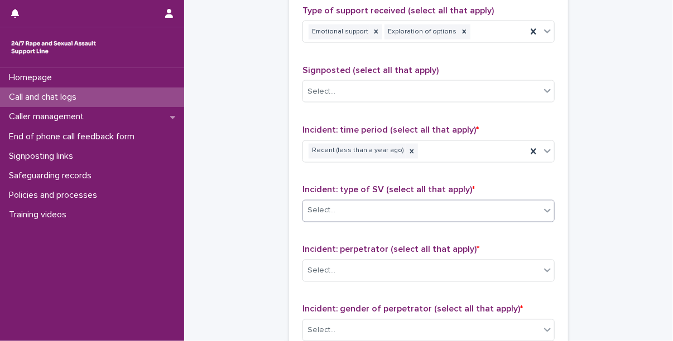
click at [377, 223] on div "Incident: type of SV (select all that apply) * option Rape/assault by penetrati…" at bounding box center [428, 208] width 252 height 46
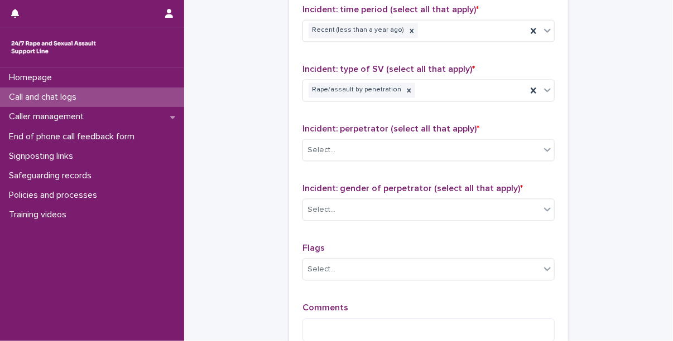
scroll to position [819, 0]
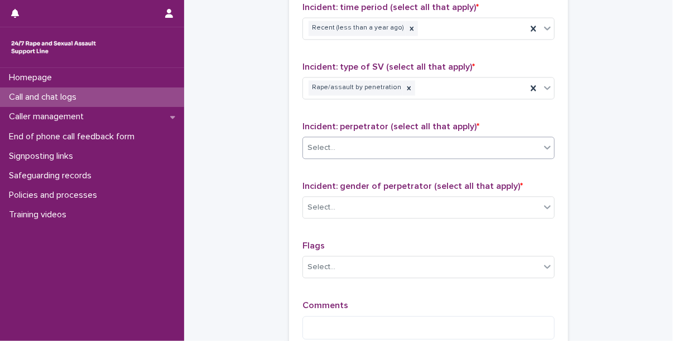
click at [354, 149] on div "Select..." at bounding box center [421, 148] width 237 height 18
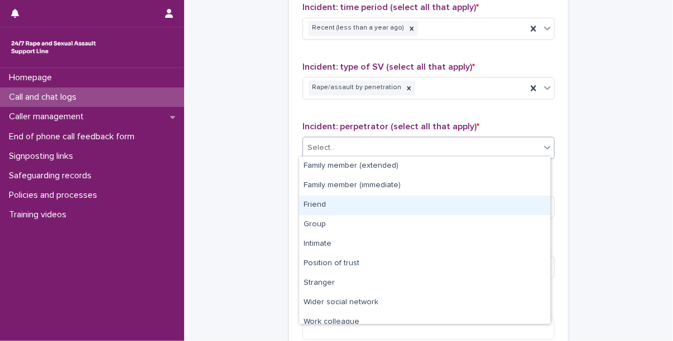
click at [338, 202] on div "Friend" at bounding box center [424, 206] width 251 height 20
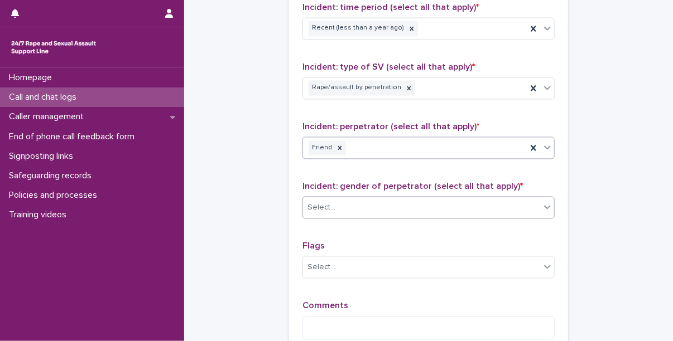
click at [339, 202] on div "Select..." at bounding box center [421, 208] width 237 height 18
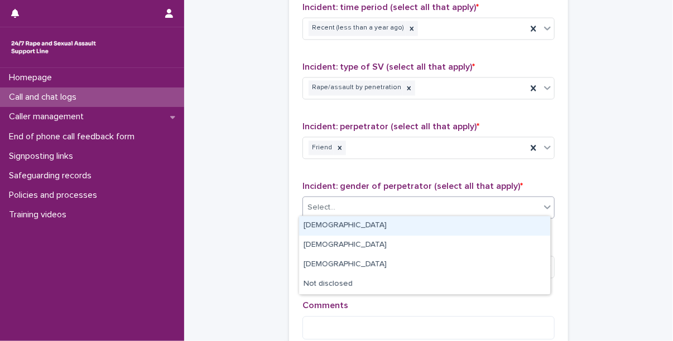
click at [332, 219] on div "[DEMOGRAPHIC_DATA]" at bounding box center [424, 226] width 251 height 20
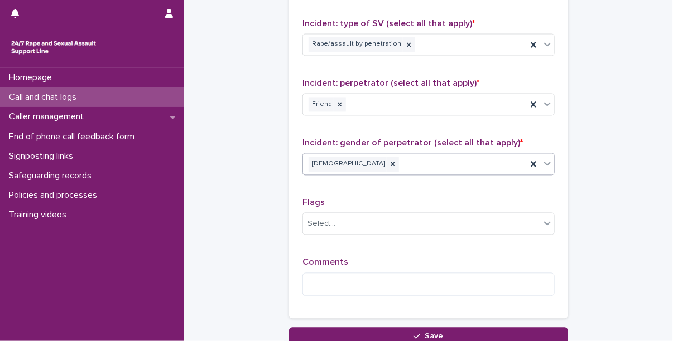
scroll to position [863, 0]
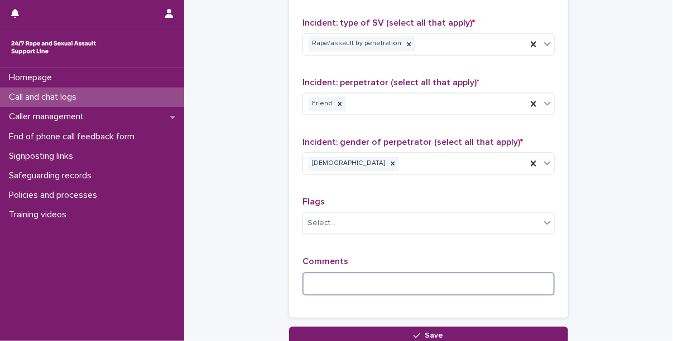
click at [335, 272] on textarea at bounding box center [428, 284] width 252 height 24
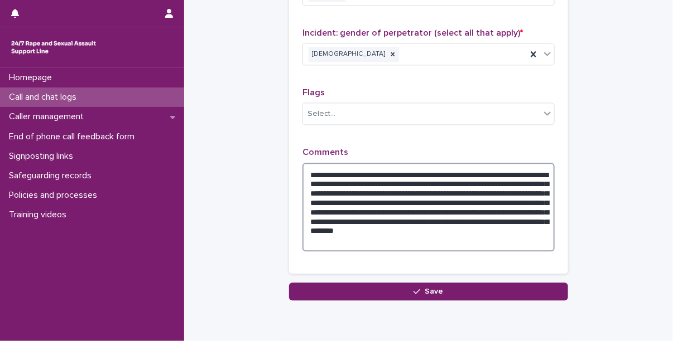
scroll to position [973, 0]
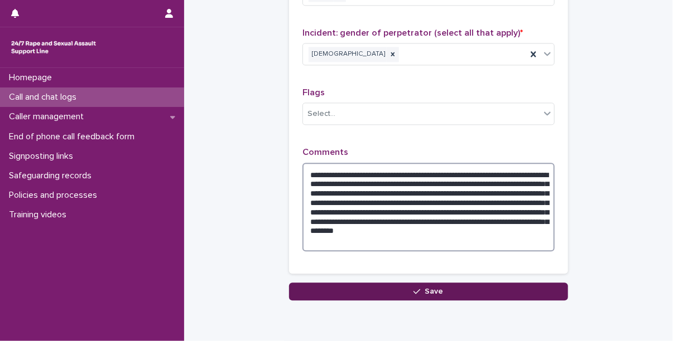
type textarea "**********"
click at [362, 287] on button "Save" at bounding box center [428, 292] width 279 height 18
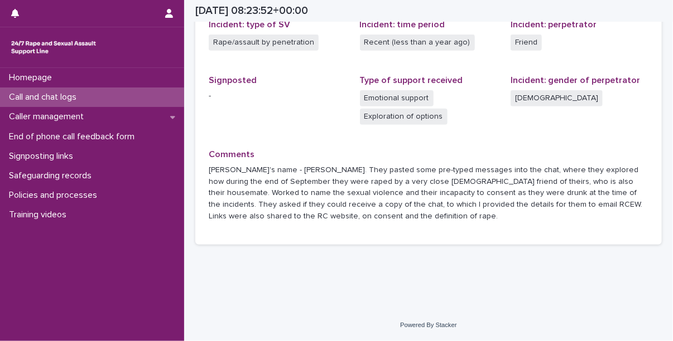
scroll to position [326, 0]
